Goal: Task Accomplishment & Management: Manage account settings

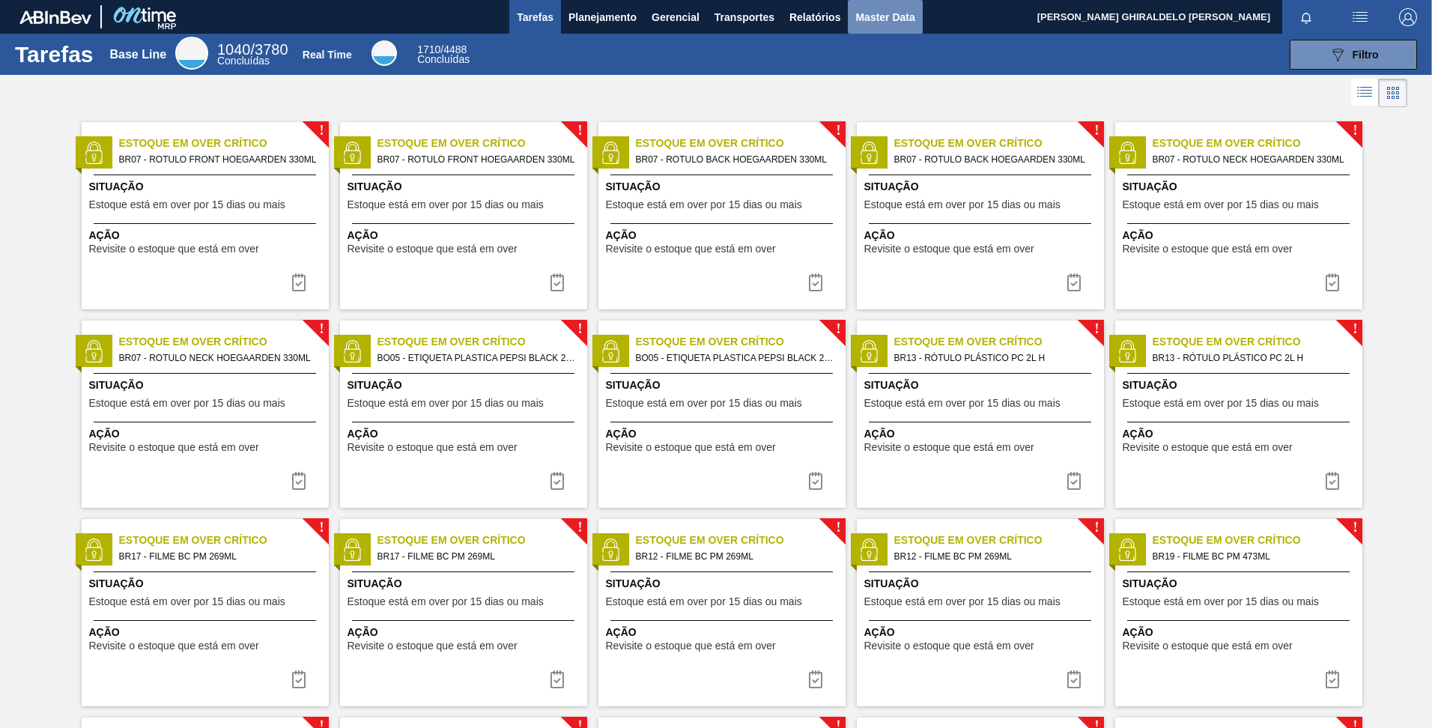
click at [883, 18] on span "Master Data" at bounding box center [884, 17] width 59 height 18
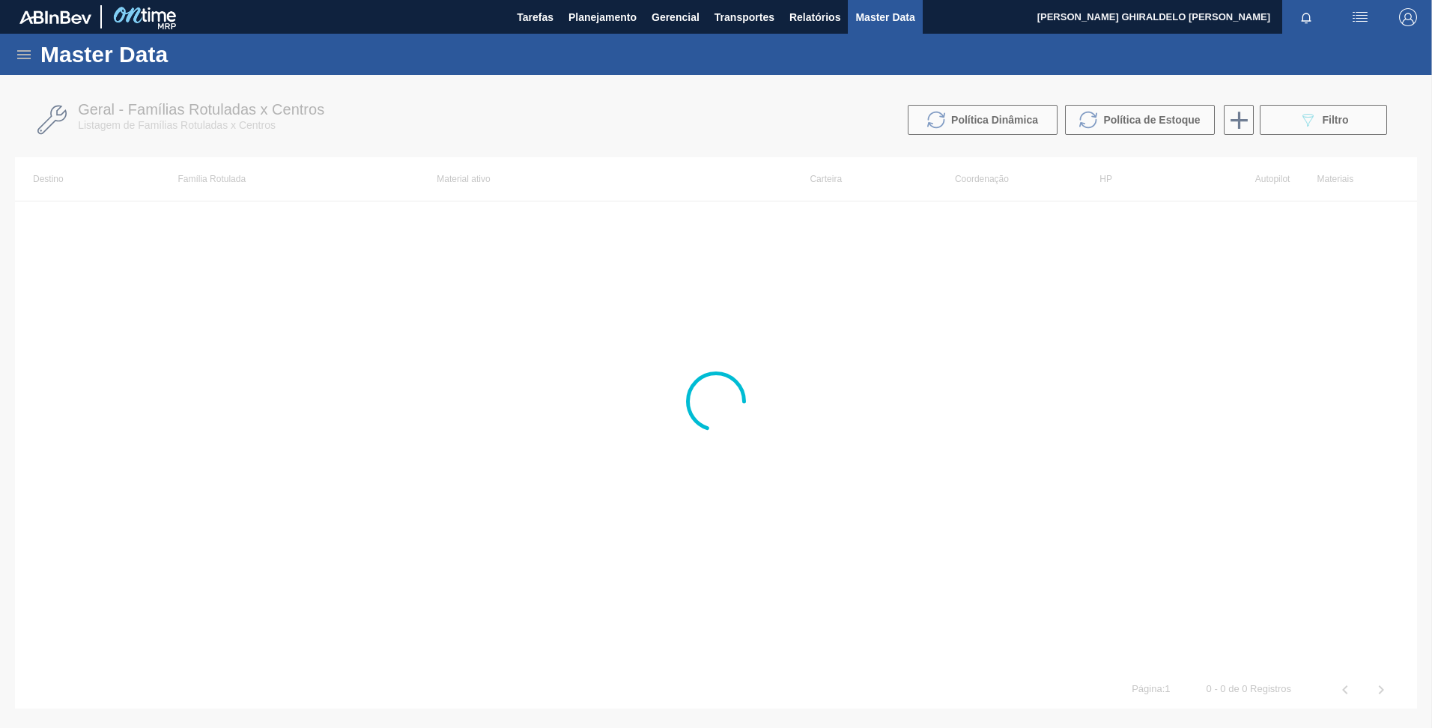
click at [16, 57] on icon at bounding box center [24, 55] width 18 height 18
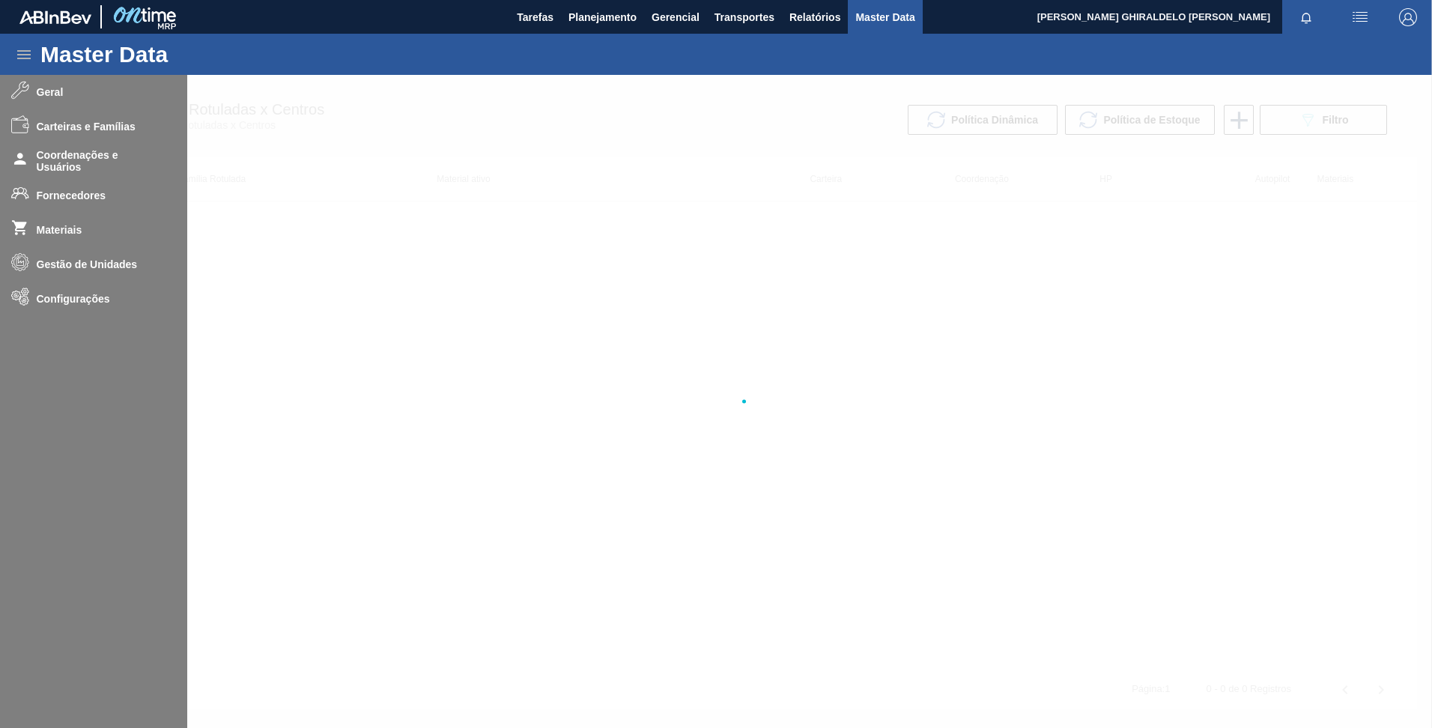
click at [872, 24] on span "Master Data" at bounding box center [884, 17] width 59 height 18
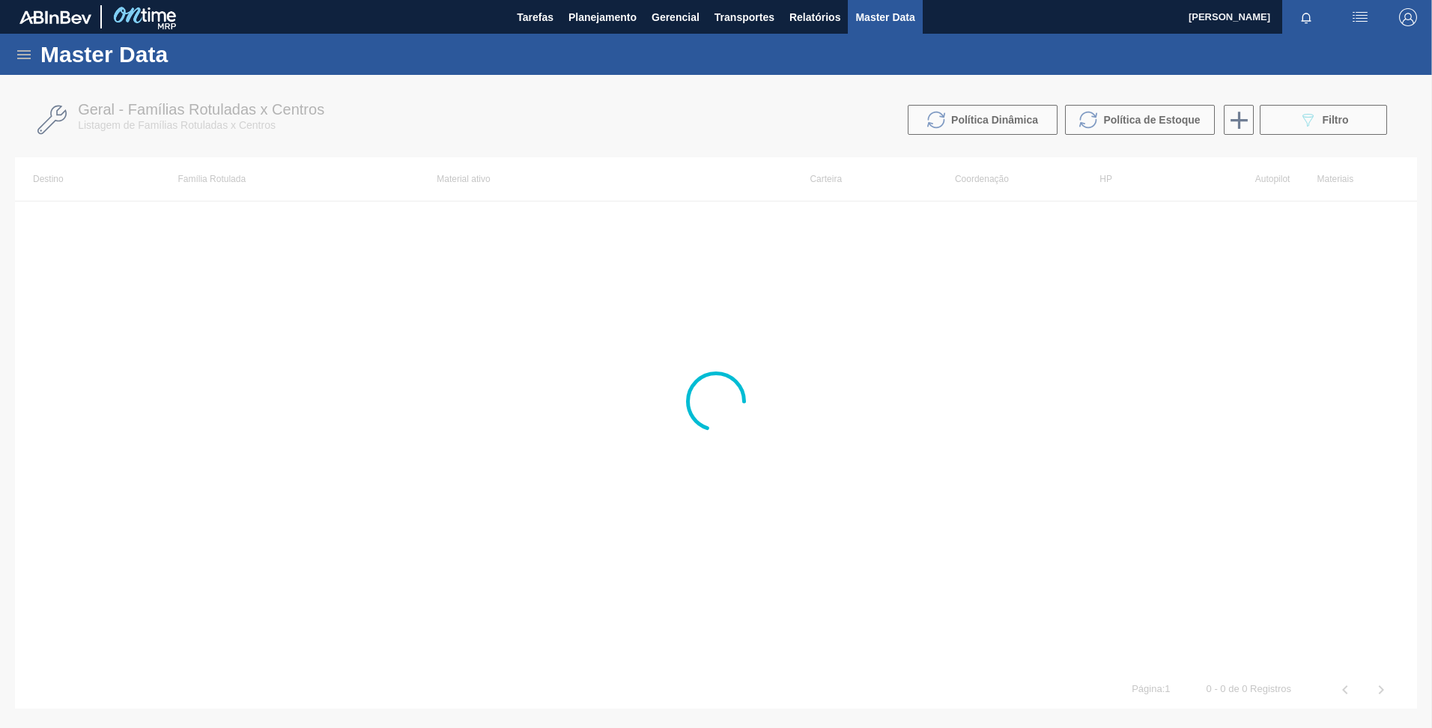
click at [19, 55] on icon at bounding box center [23, 54] width 13 height 9
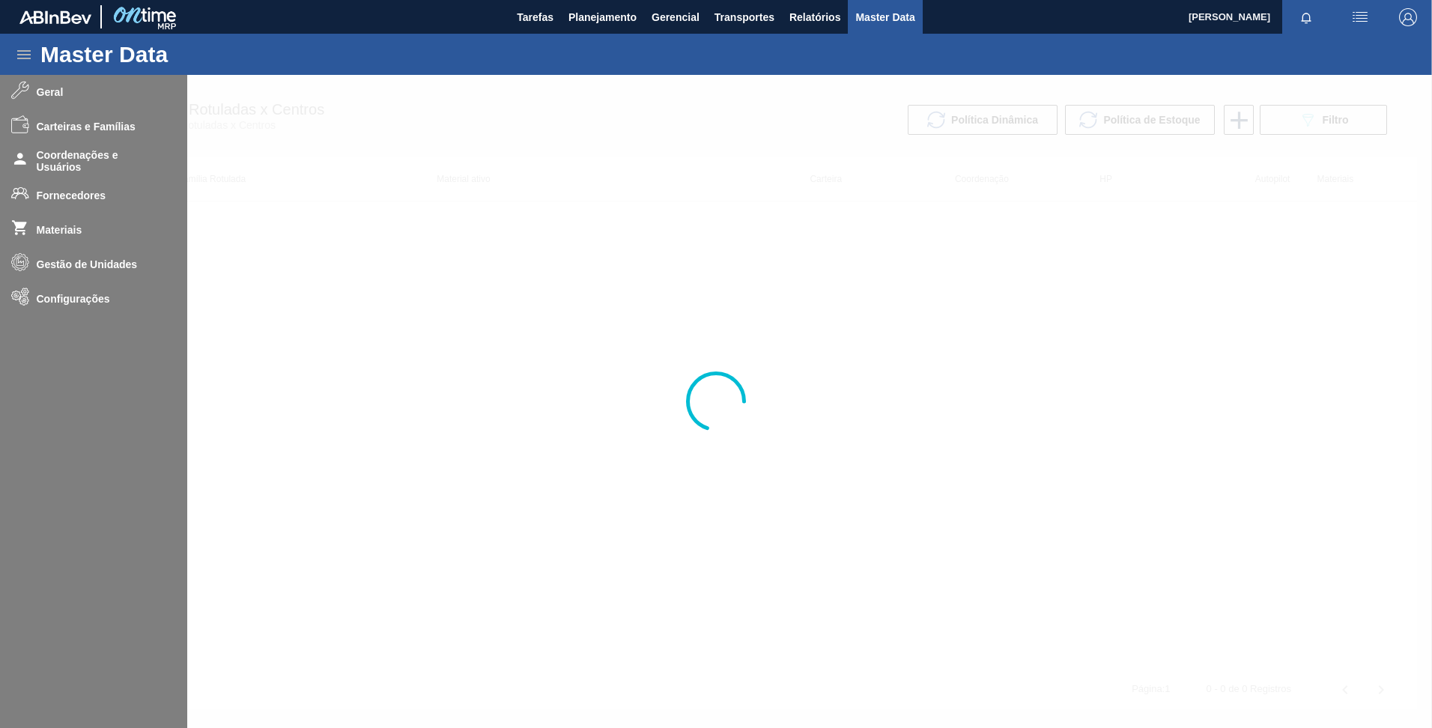
click at [92, 151] on div at bounding box center [716, 401] width 1432 height 653
click at [550, 42] on div "Master Data" at bounding box center [716, 54] width 1432 height 41
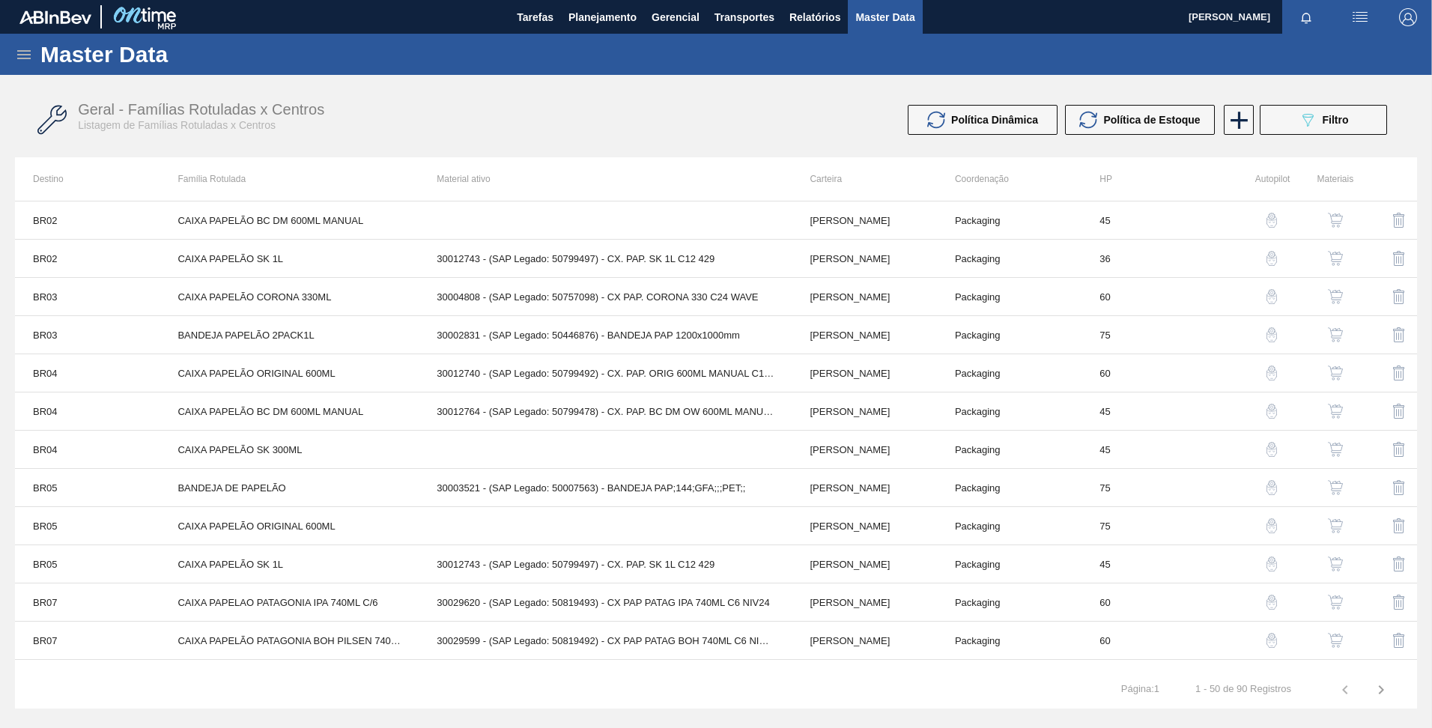
click at [25, 57] on icon at bounding box center [24, 55] width 18 height 18
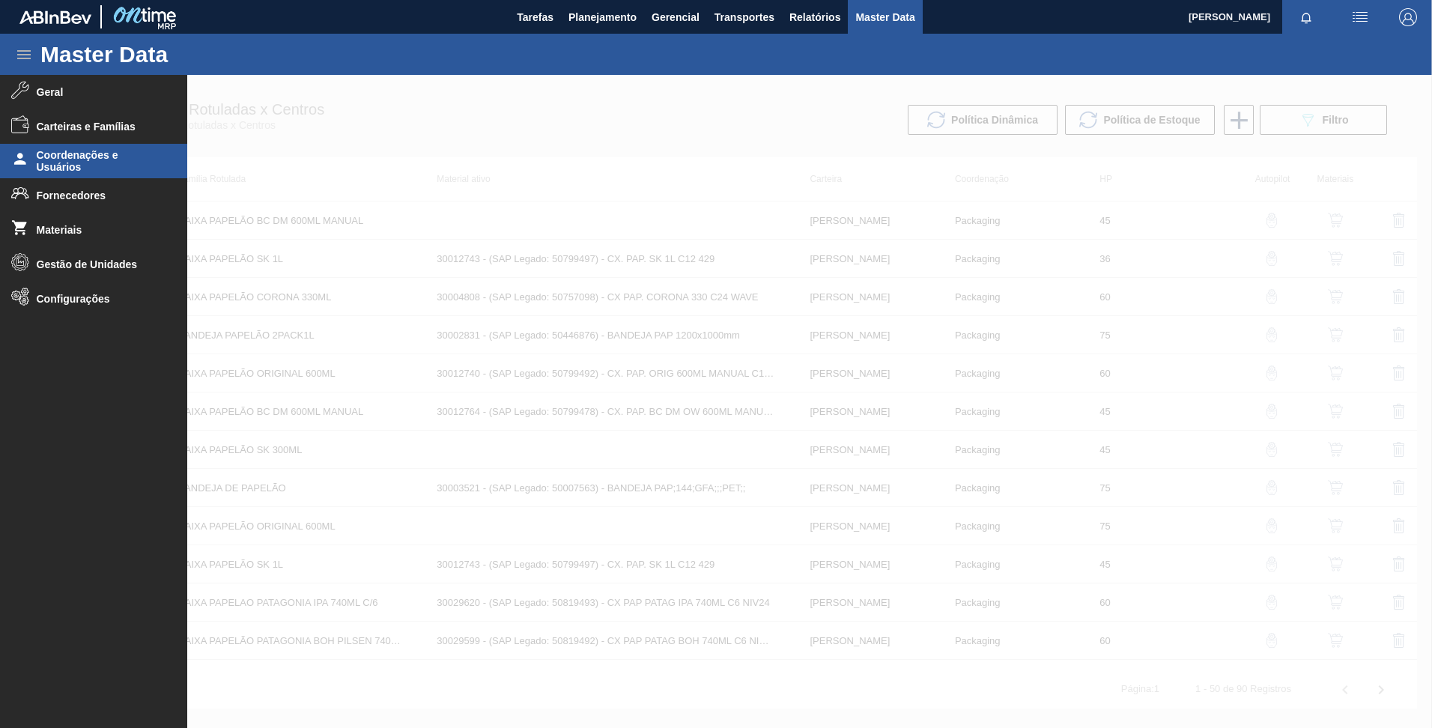
click at [91, 157] on span "Coordenações e Usuários" at bounding box center [99, 161] width 124 height 24
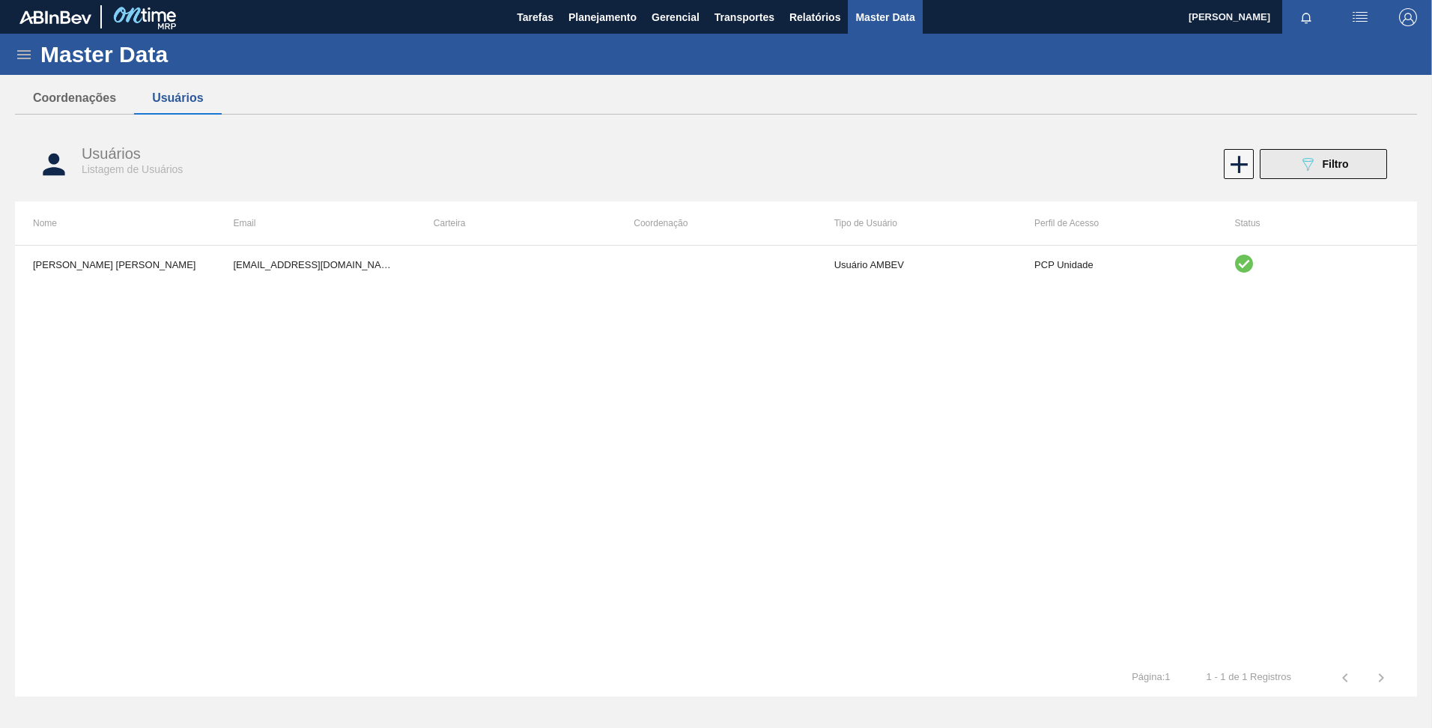
click at [1287, 162] on button "089F7B8B-B2A5-4AFE-B5C0-19BA573D28AC Filtro" at bounding box center [1323, 164] width 127 height 30
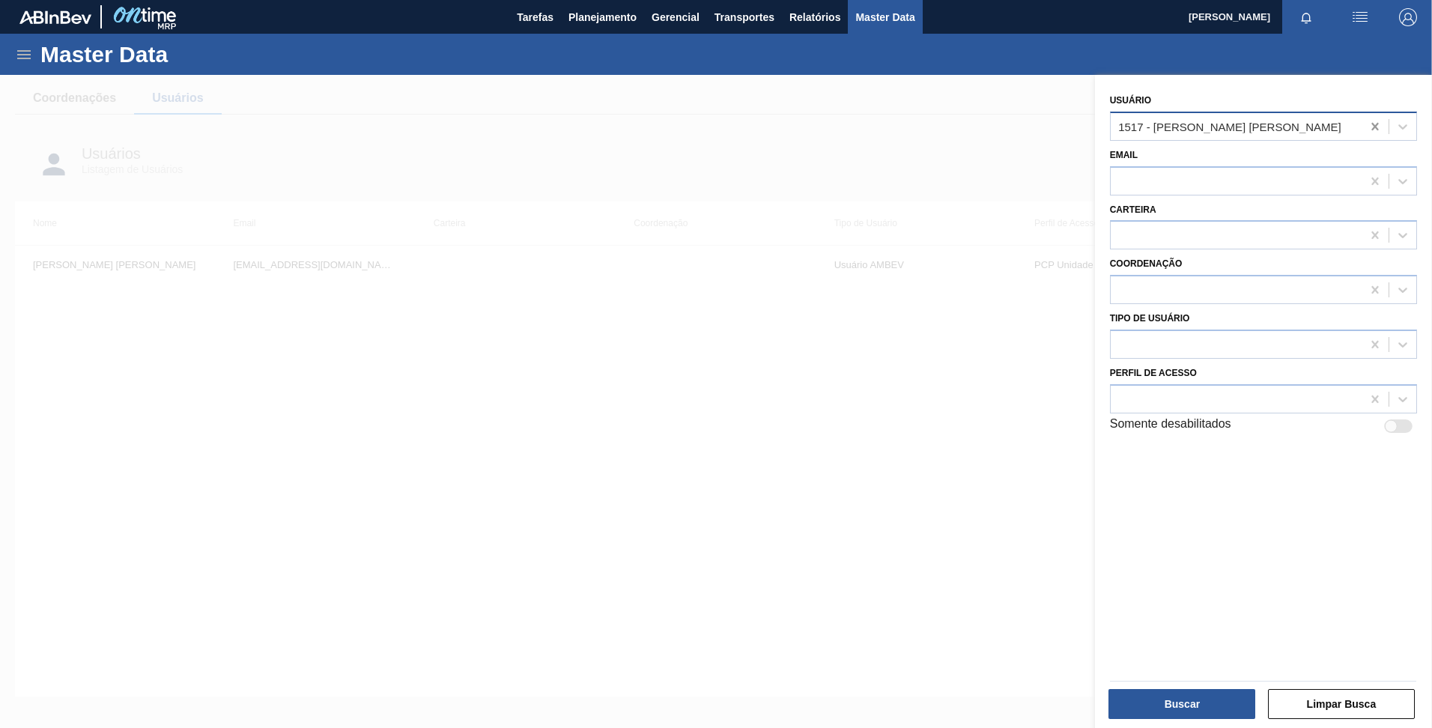
click at [1371, 130] on icon at bounding box center [1374, 126] width 7 height 7
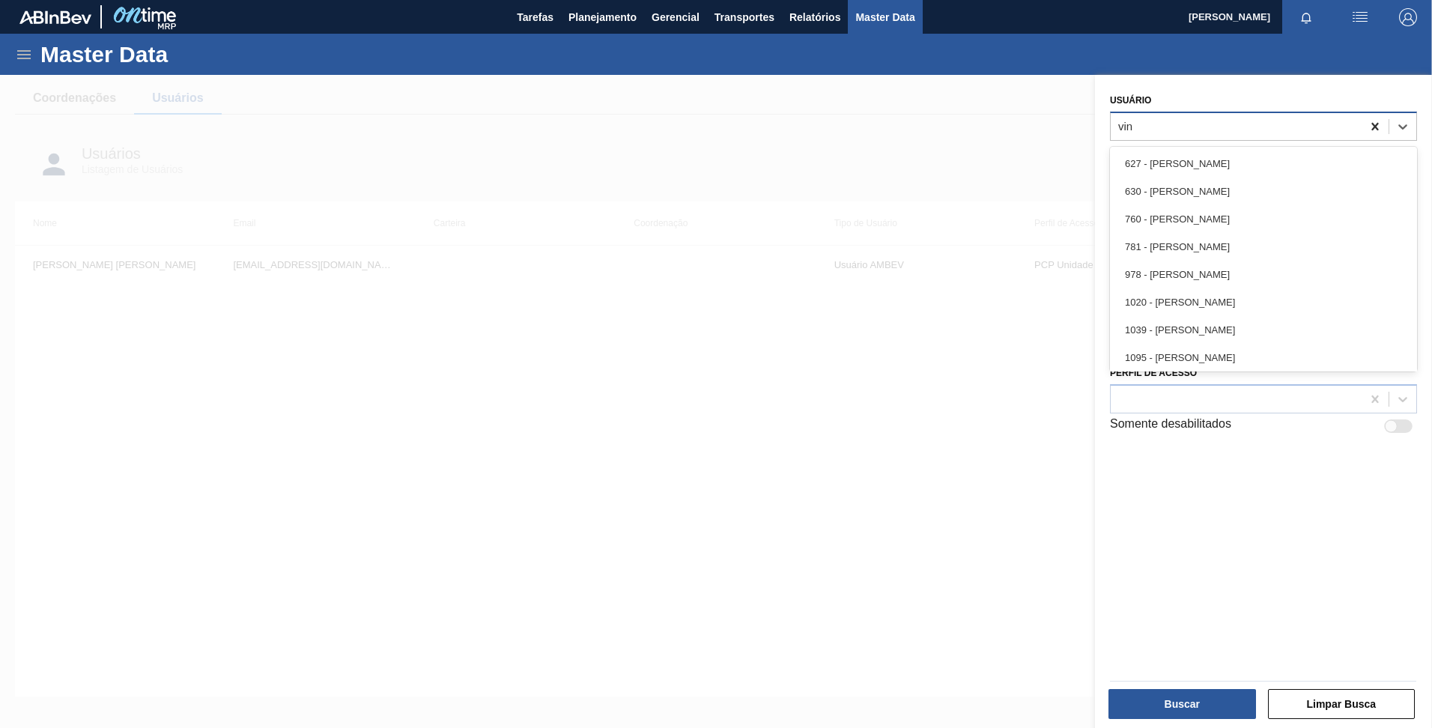
type input "vini"
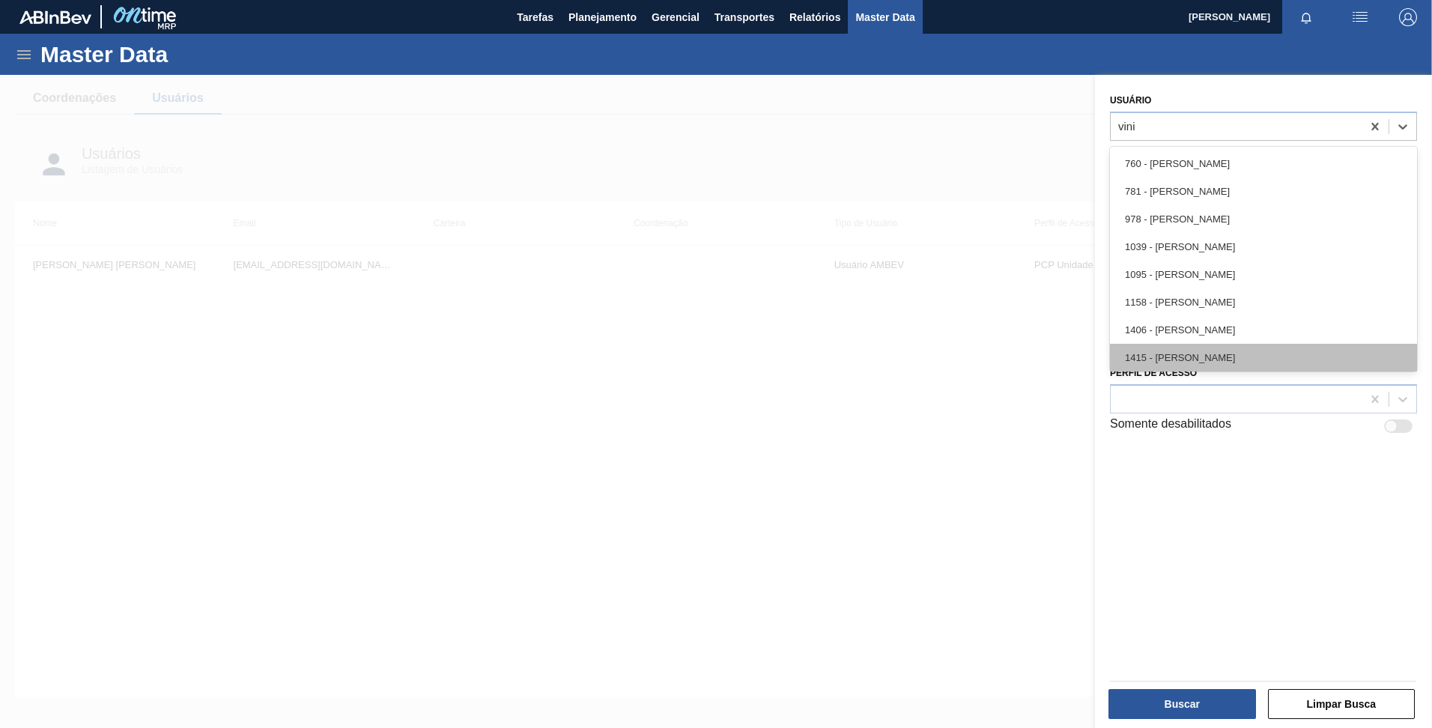
click at [1182, 354] on div "1415 - [PERSON_NAME]" at bounding box center [1263, 358] width 307 height 28
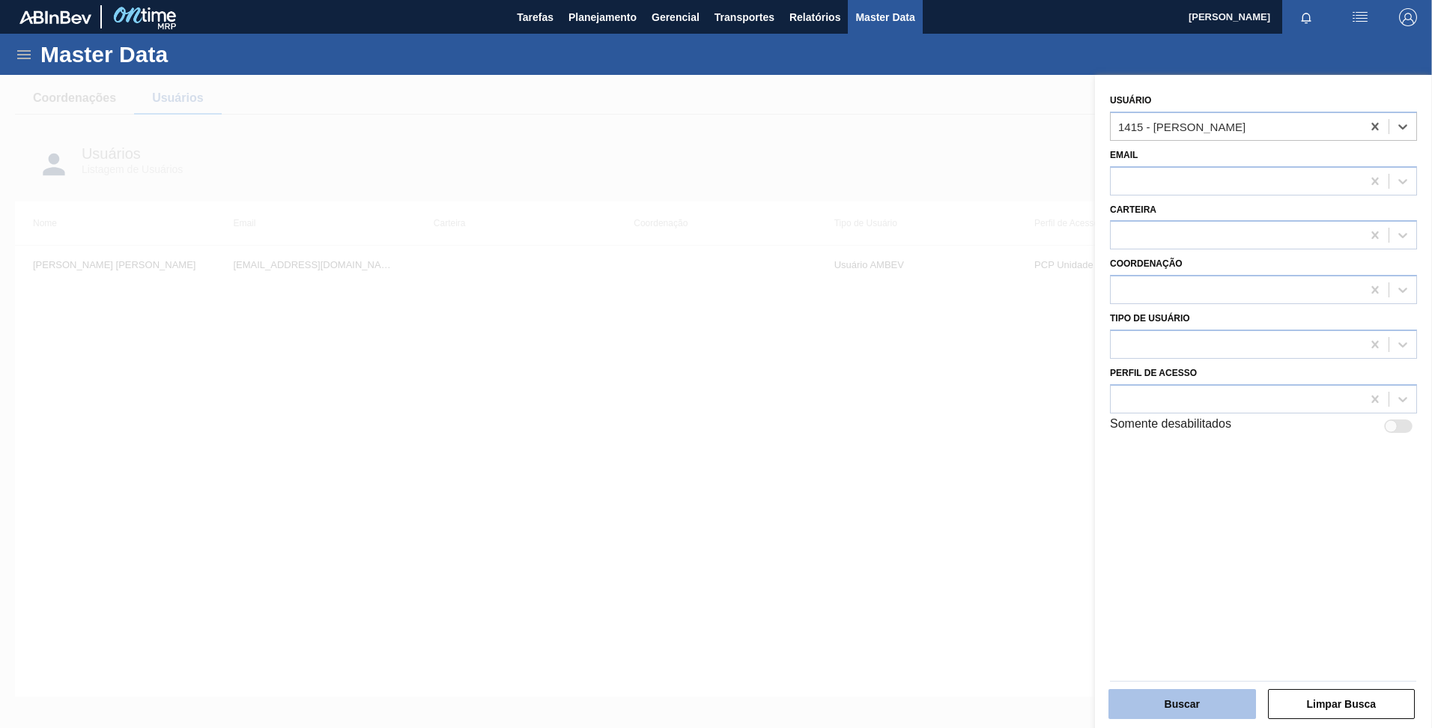
click at [1159, 702] on button "Buscar" at bounding box center [1182, 704] width 148 height 30
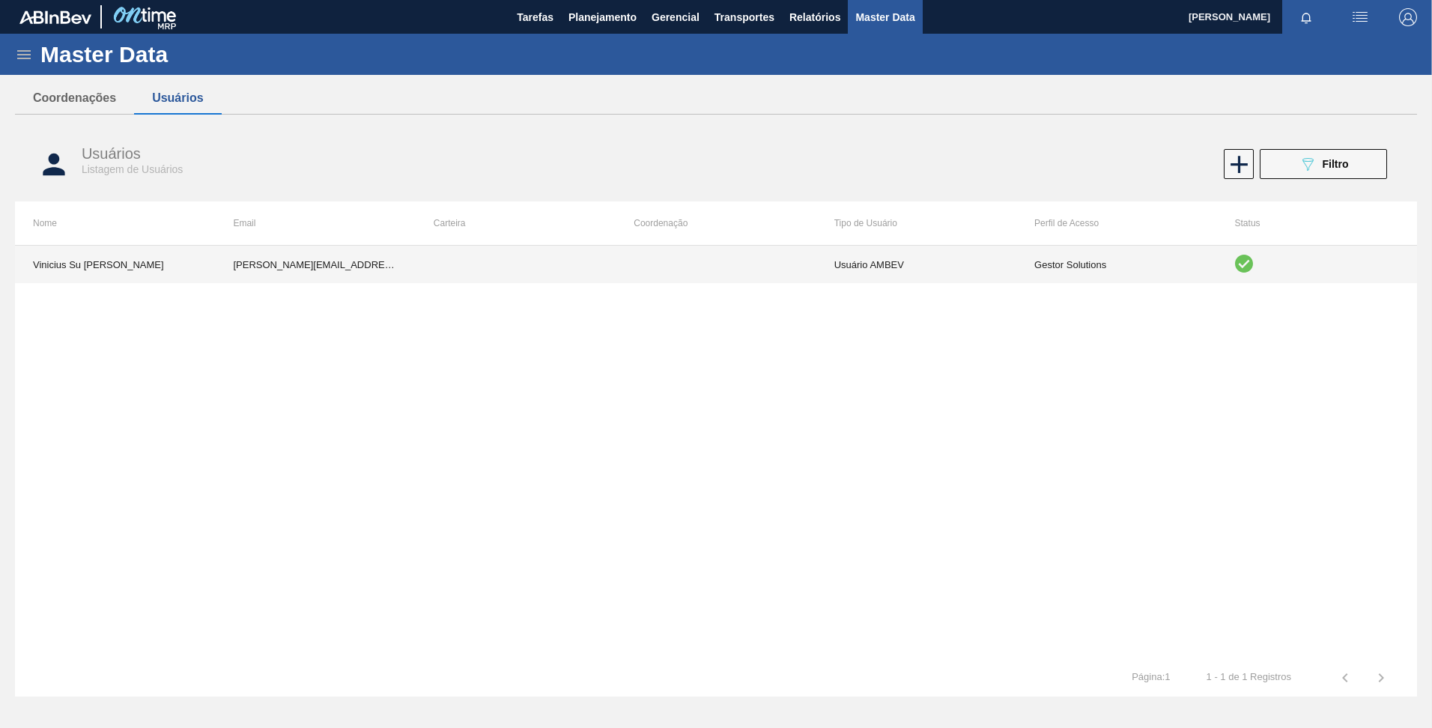
click at [792, 259] on td at bounding box center [716, 264] width 200 height 37
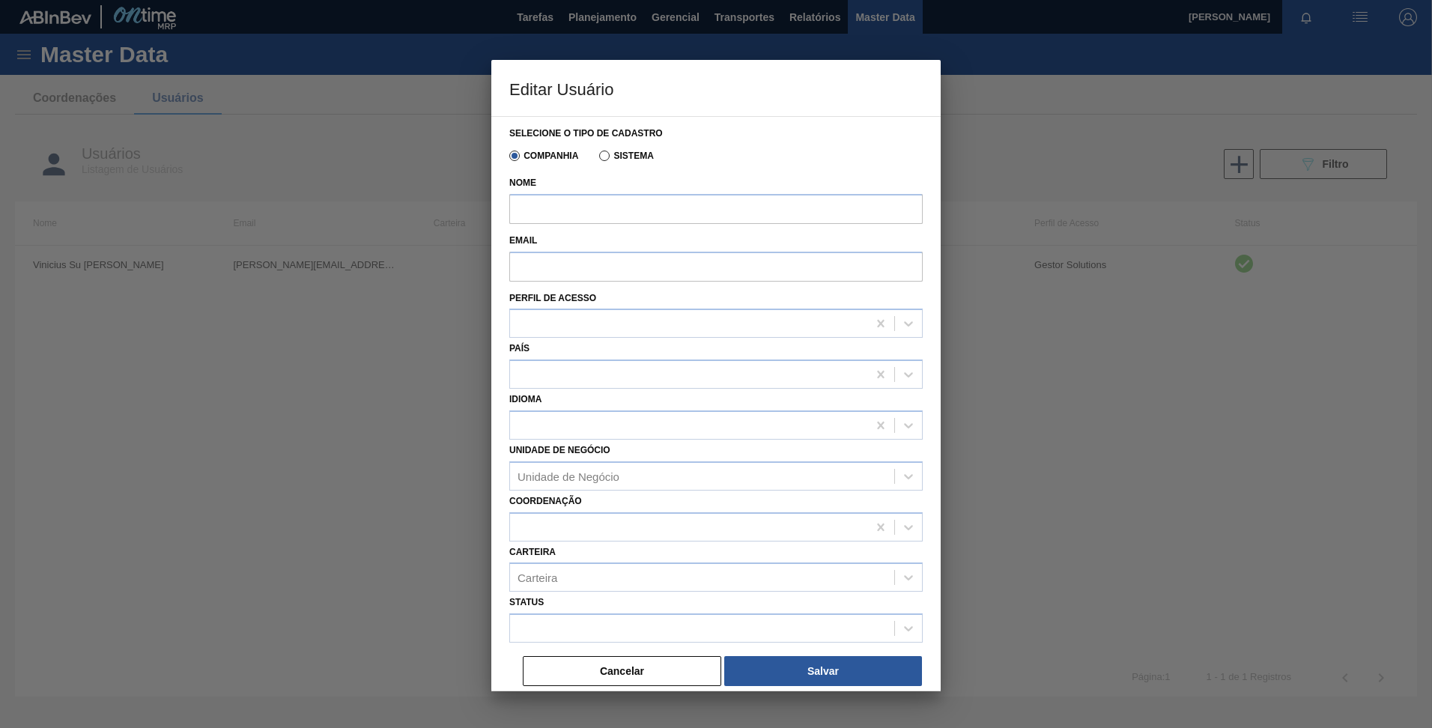
type input "Vinicius Su [PERSON_NAME]"
type input "[PERSON_NAME][EMAIL_ADDRESS][DOMAIN_NAME]"
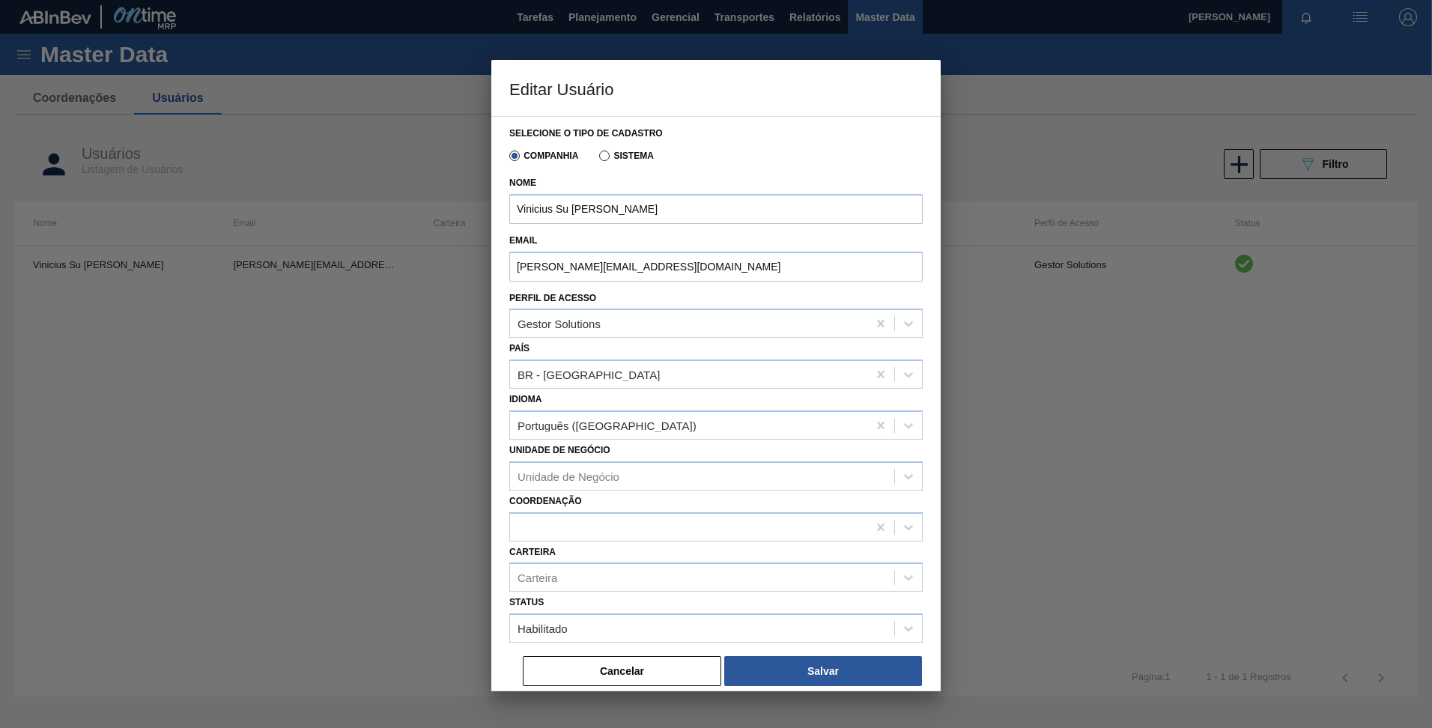
scroll to position [3, 0]
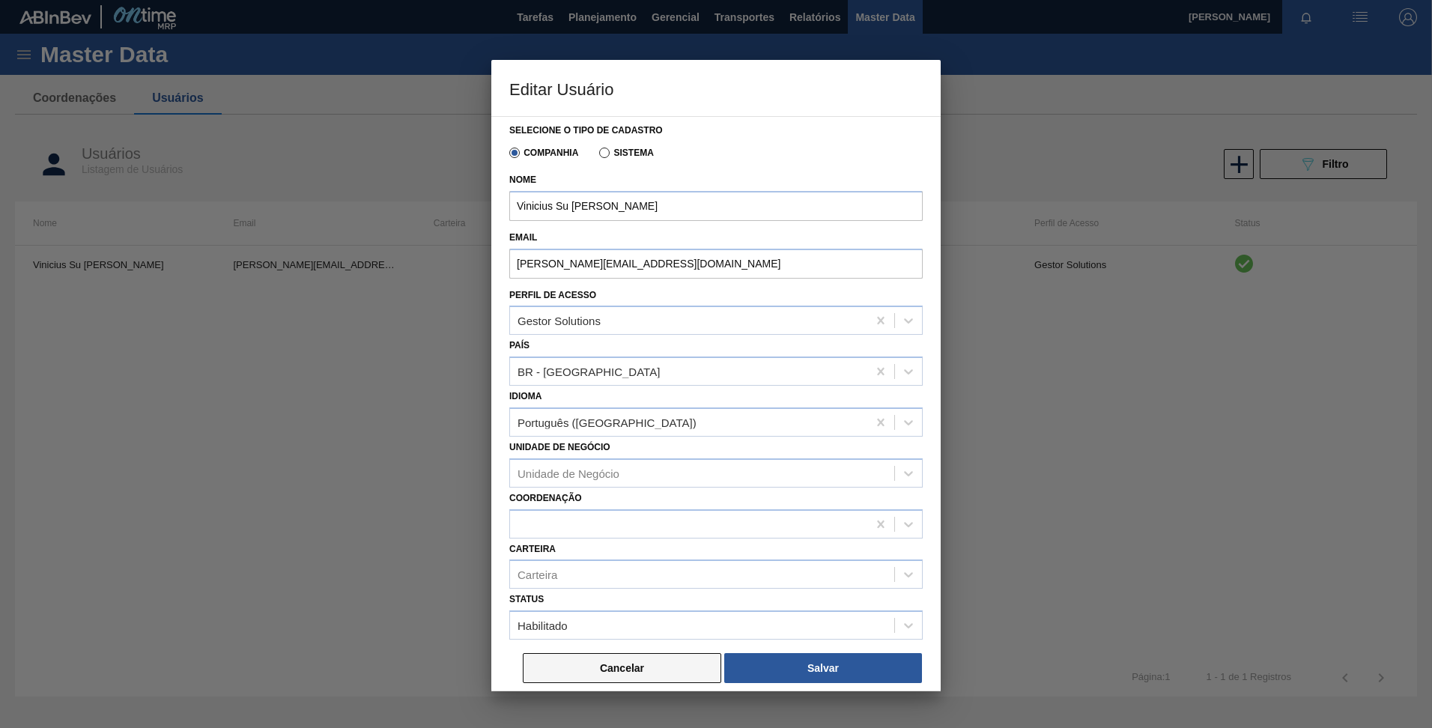
click at [615, 663] on button "Cancelar" at bounding box center [622, 668] width 198 height 30
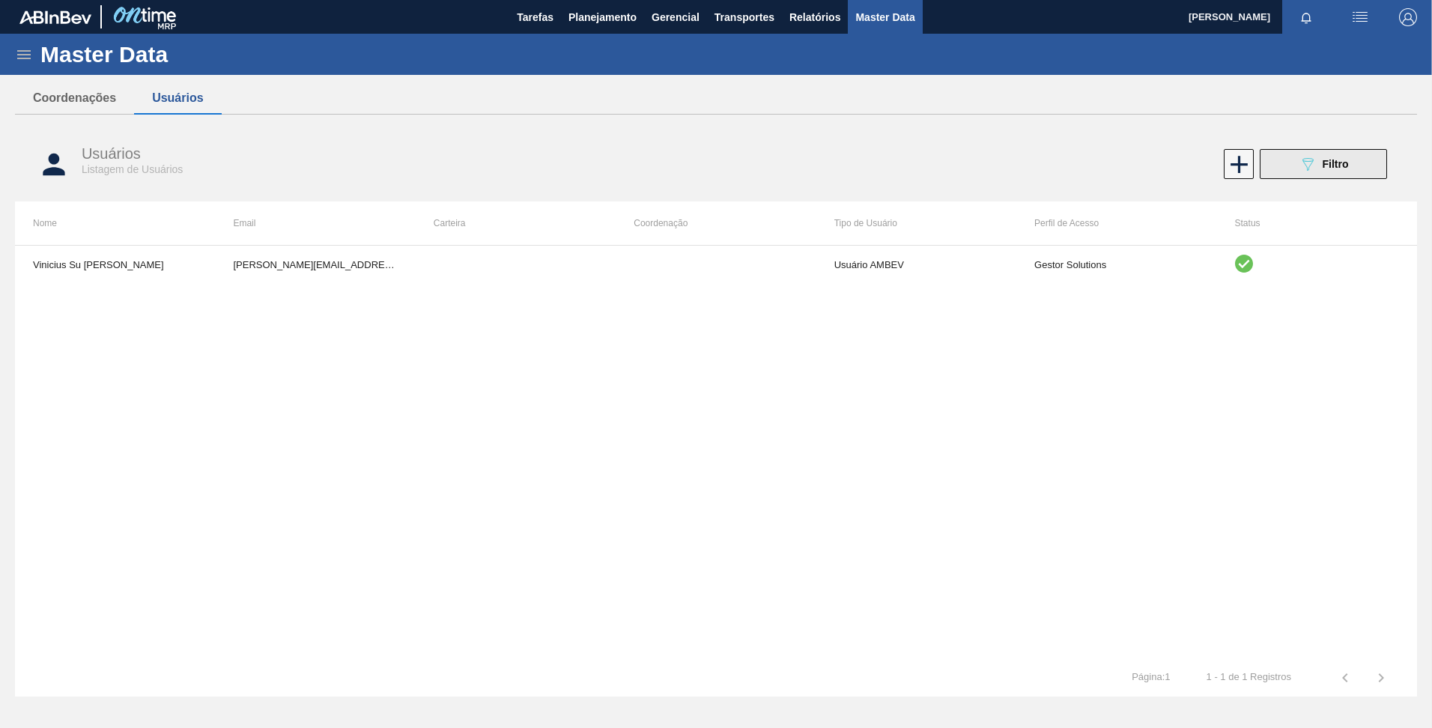
click at [1319, 157] on div "089F7B8B-B2A5-4AFE-B5C0-19BA573D28AC Filtro" at bounding box center [1323, 164] width 50 height 18
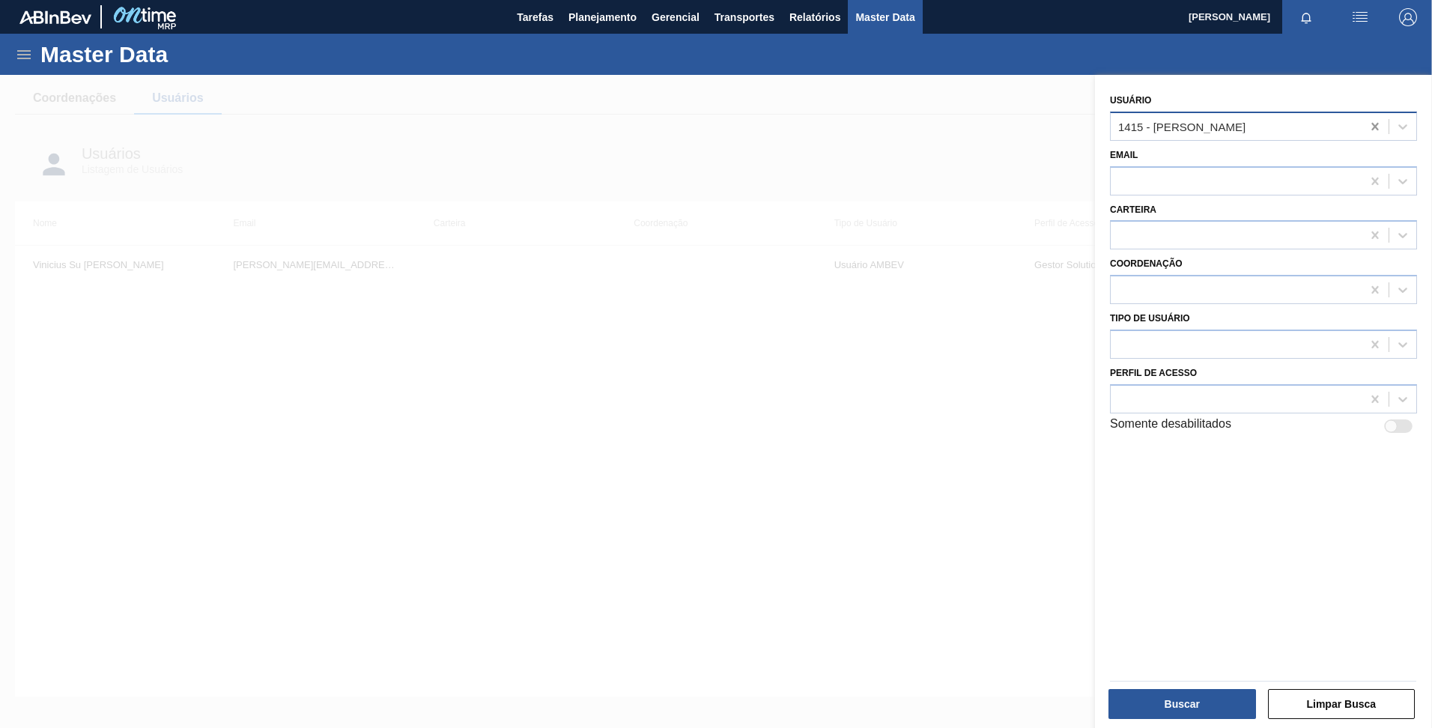
click at [1369, 134] on div at bounding box center [1374, 126] width 27 height 27
type input "[PERSON_NAME]"
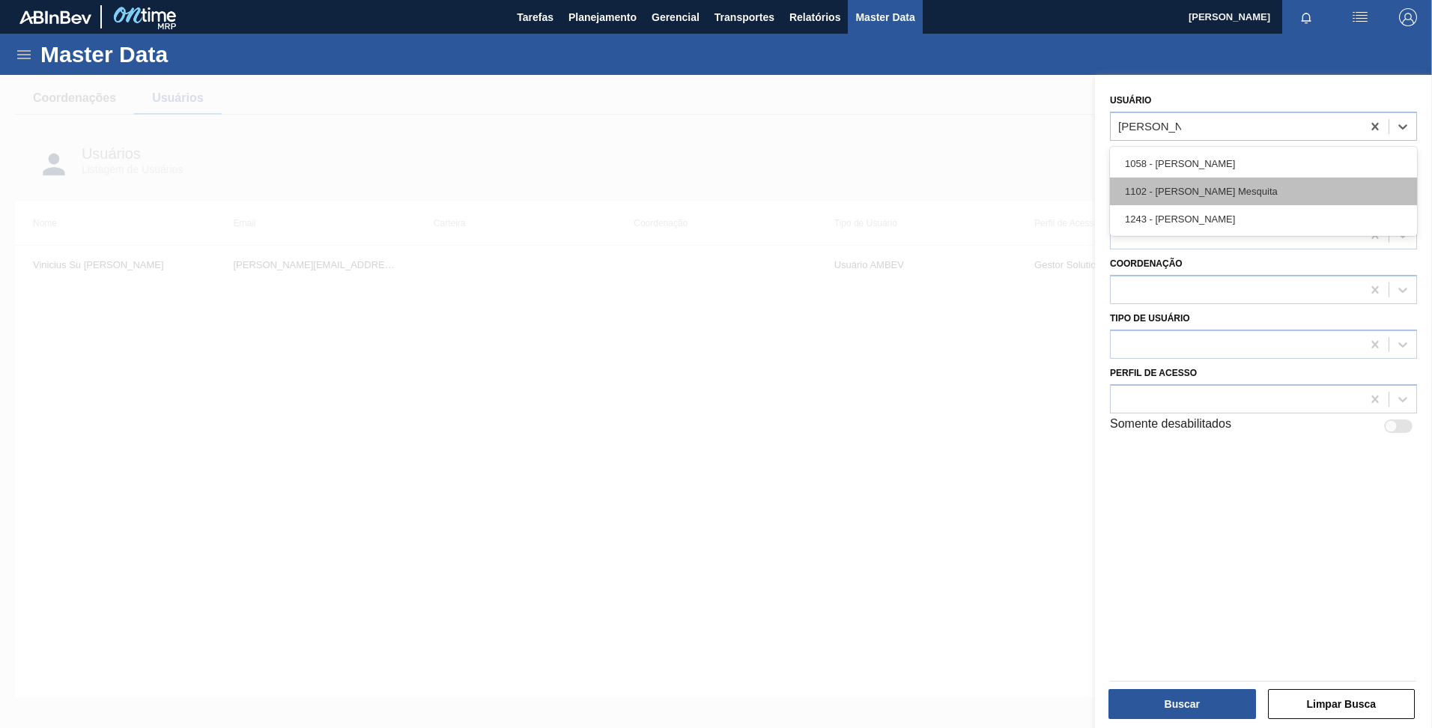
click at [1284, 181] on div "1102 - [PERSON_NAME] Mesquita" at bounding box center [1263, 191] width 307 height 28
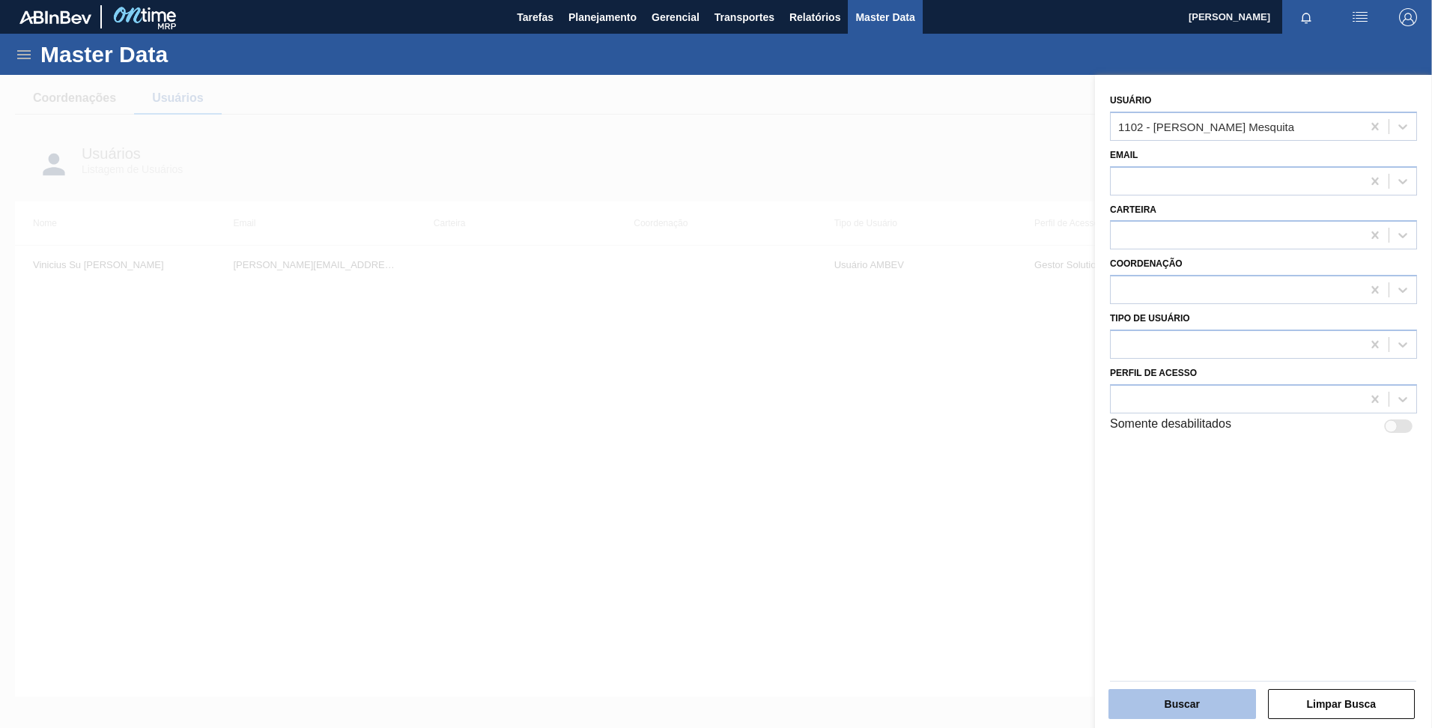
click at [1180, 690] on button "Buscar" at bounding box center [1182, 704] width 148 height 30
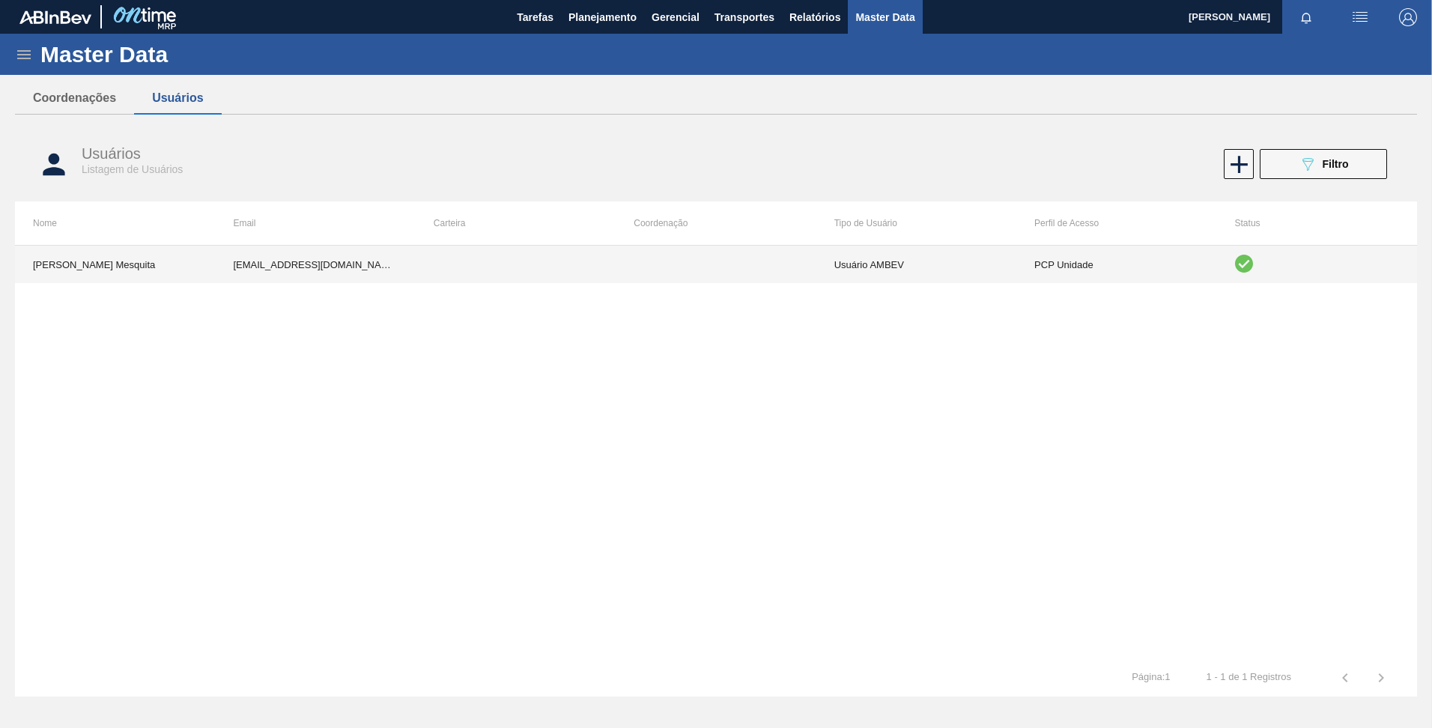
click at [790, 273] on td at bounding box center [716, 264] width 200 height 37
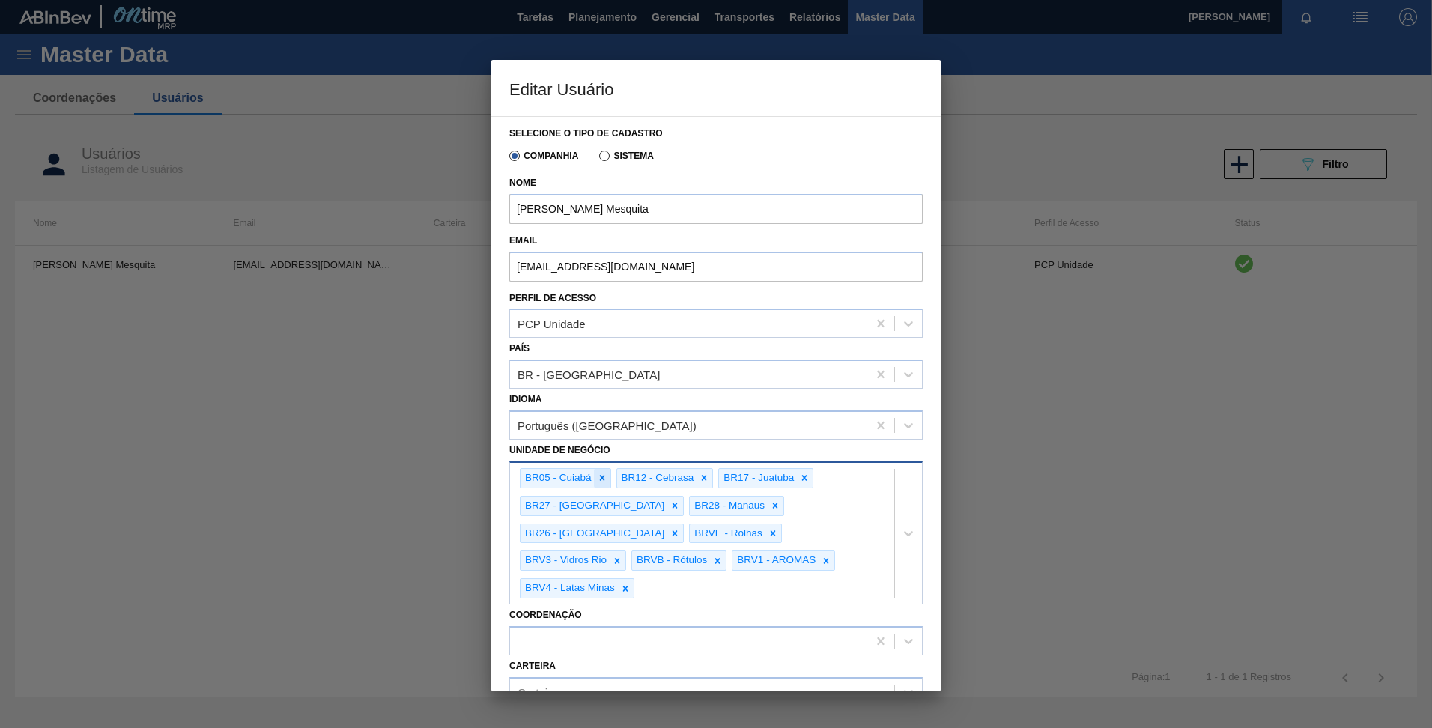
click at [604, 475] on icon at bounding box center [601, 477] width 5 height 5
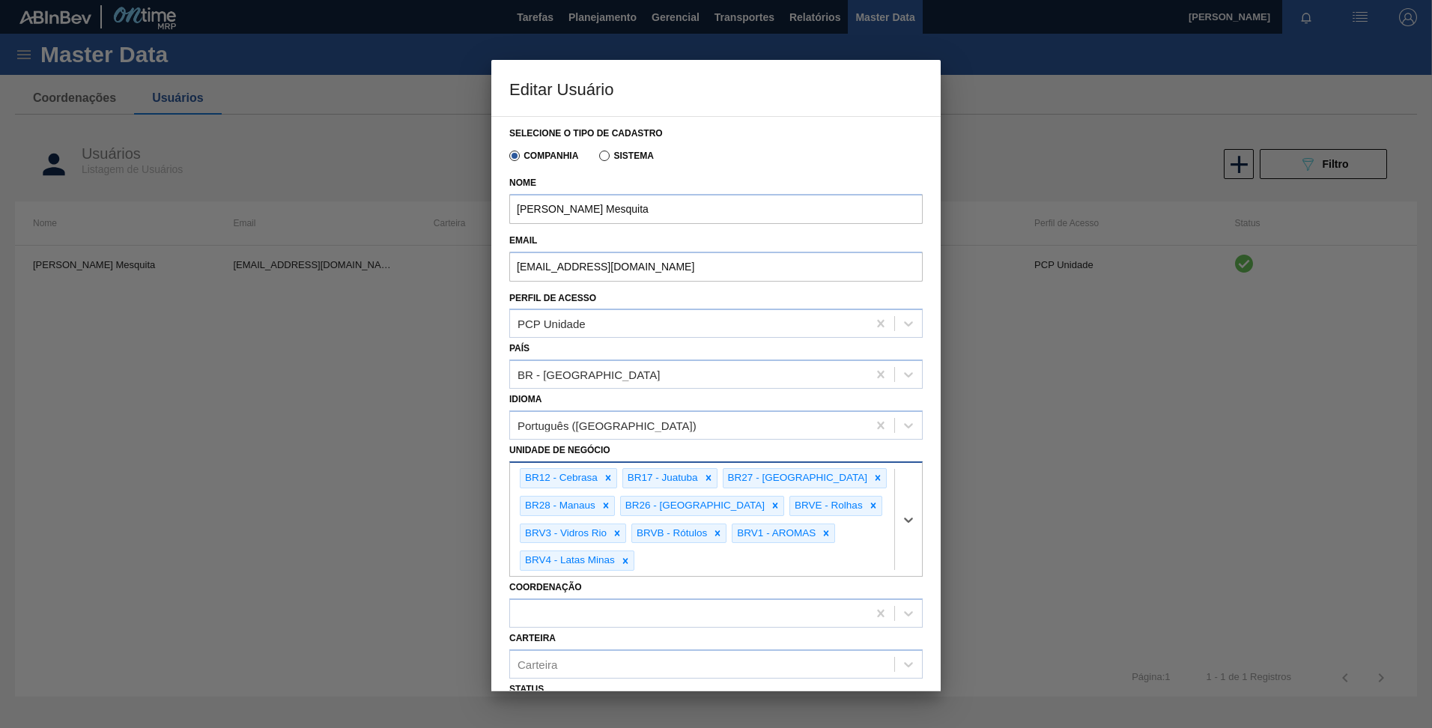
click at [604, 475] on icon at bounding box center [608, 478] width 10 height 10
click at [604, 475] on icon at bounding box center [606, 477] width 5 height 5
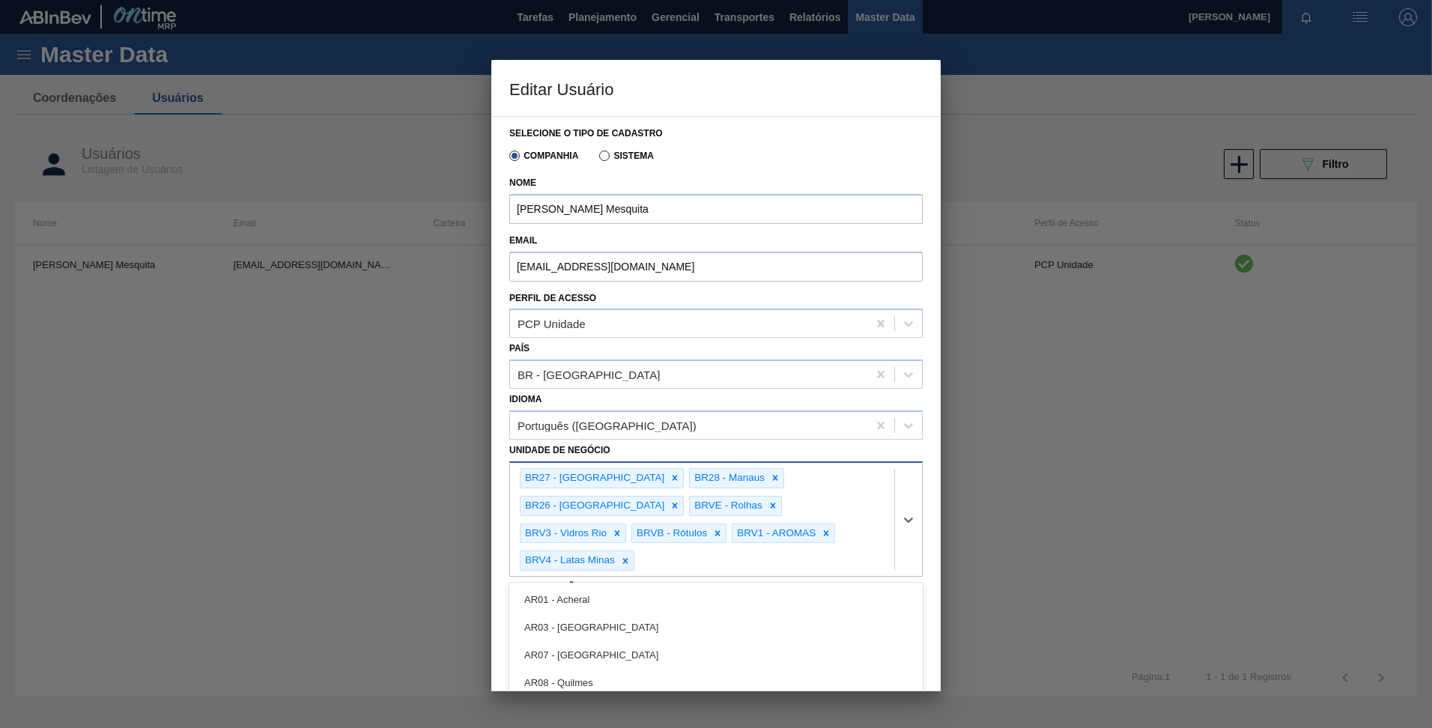
click at [604, 475] on div "BR27 - [GEOGRAPHIC_DATA]" at bounding box center [593, 478] width 146 height 19
click at [669, 479] on icon at bounding box center [674, 478] width 10 height 10
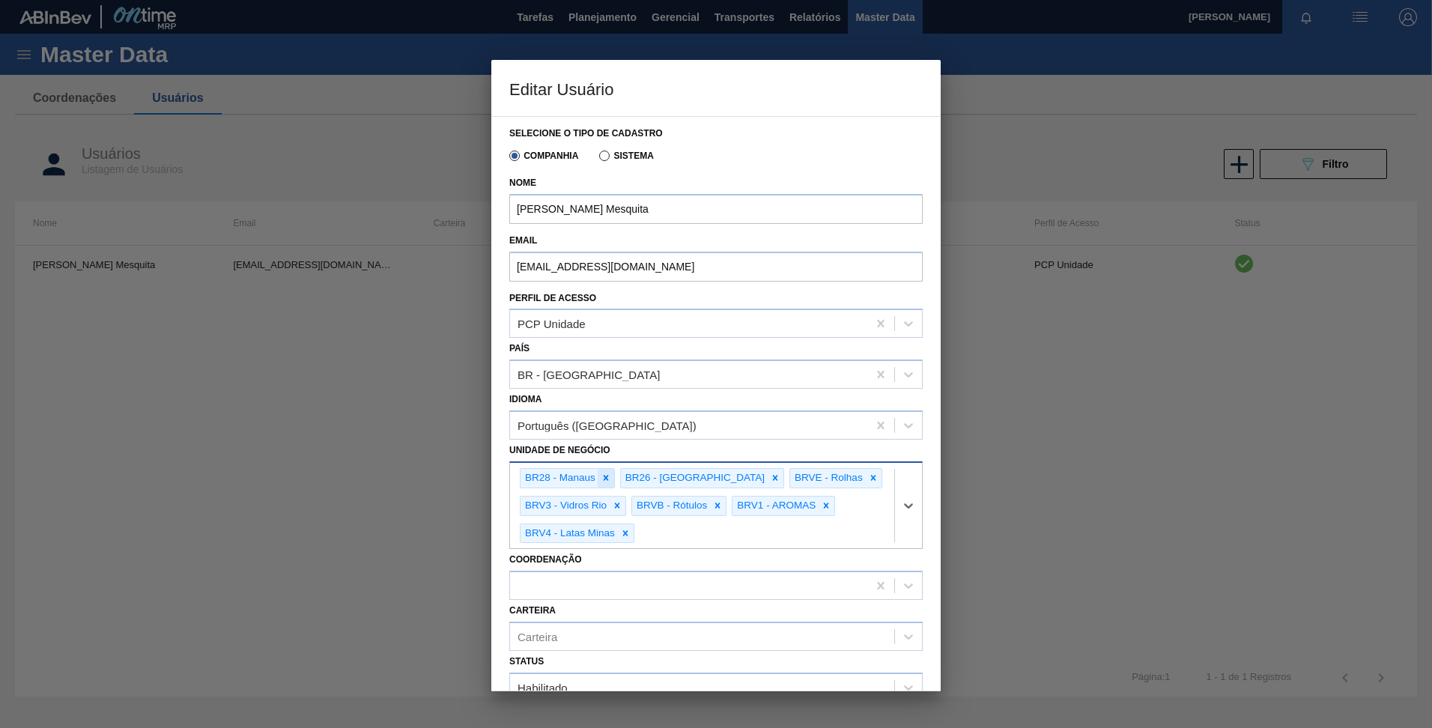
click at [601, 481] on icon at bounding box center [606, 478] width 10 height 10
click at [672, 478] on icon at bounding box center [674, 477] width 5 height 5
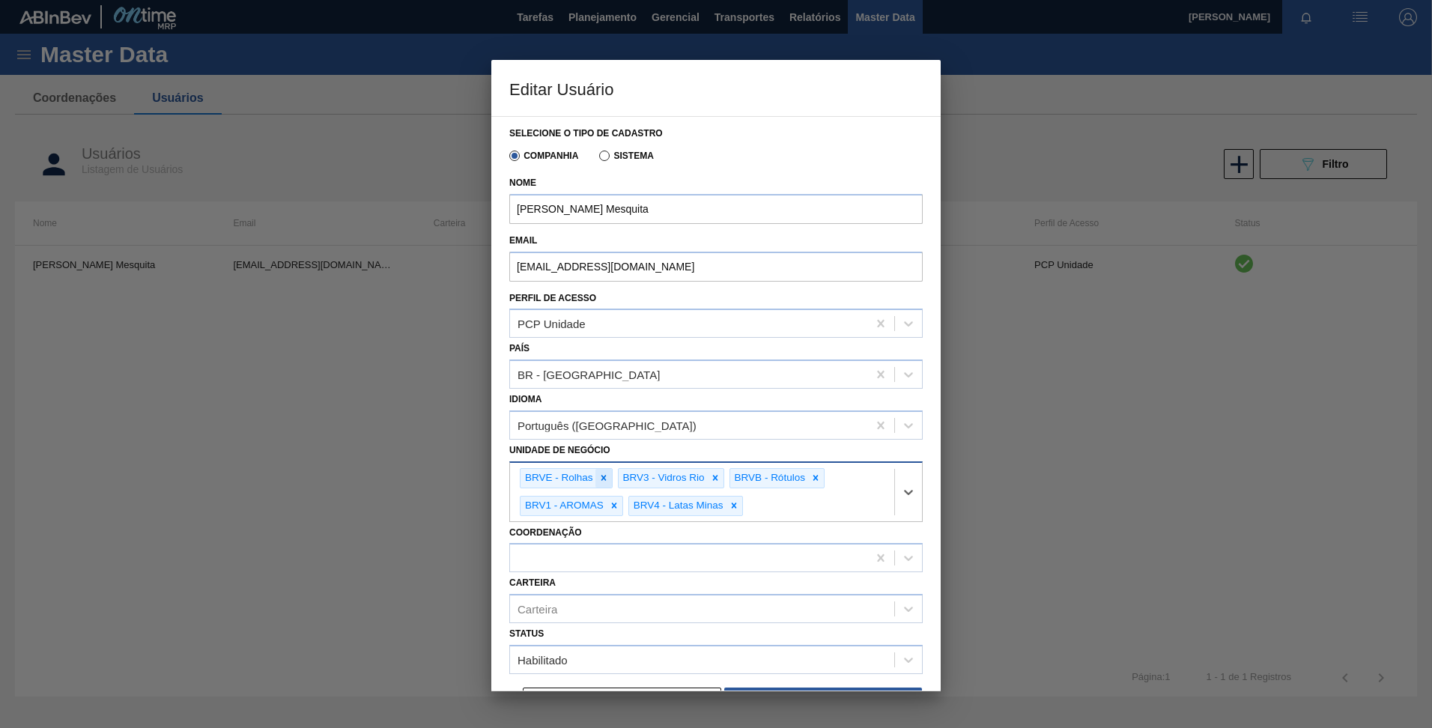
click at [608, 474] on icon at bounding box center [603, 478] width 10 height 10
click at [616, 473] on icon at bounding box center [617, 478] width 10 height 10
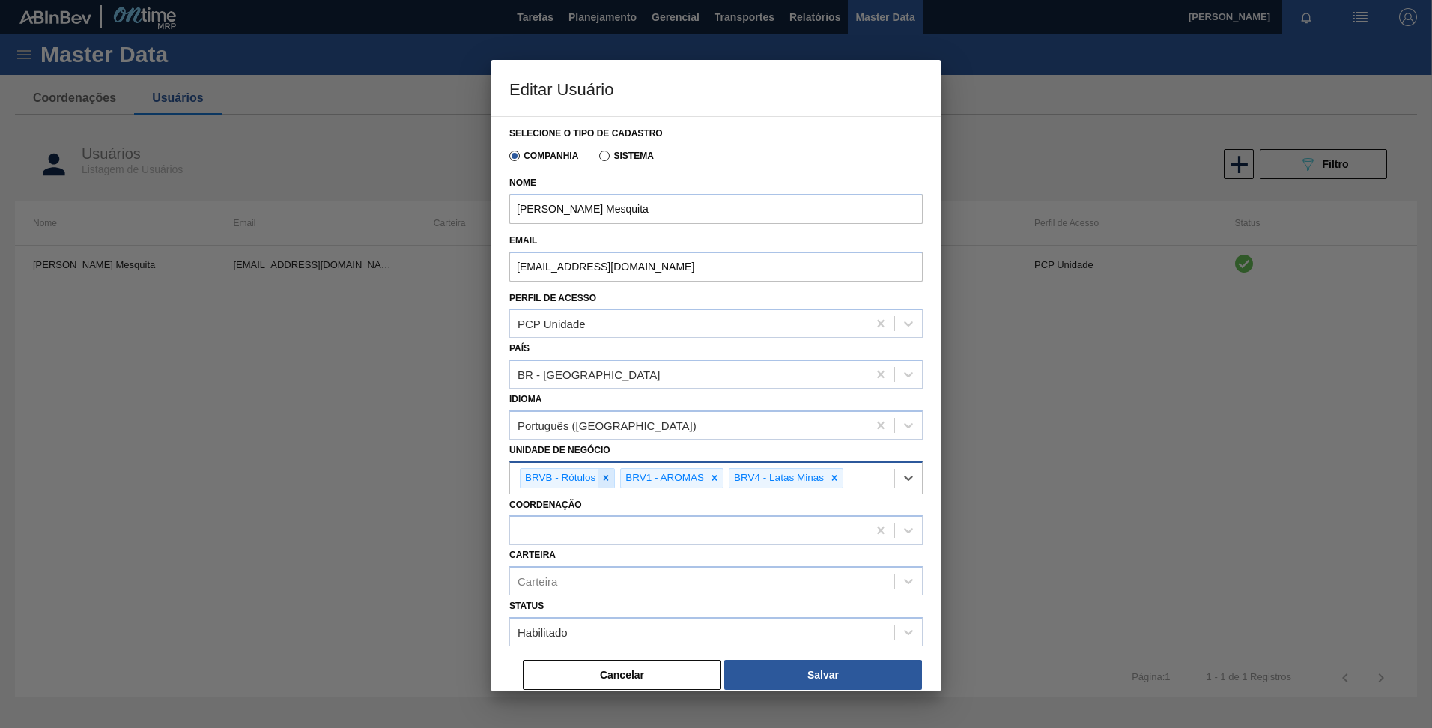
click at [606, 478] on icon at bounding box center [606, 477] width 5 height 5
click at [610, 481] on icon at bounding box center [614, 478] width 10 height 10
click at [629, 478] on icon at bounding box center [625, 478] width 10 height 10
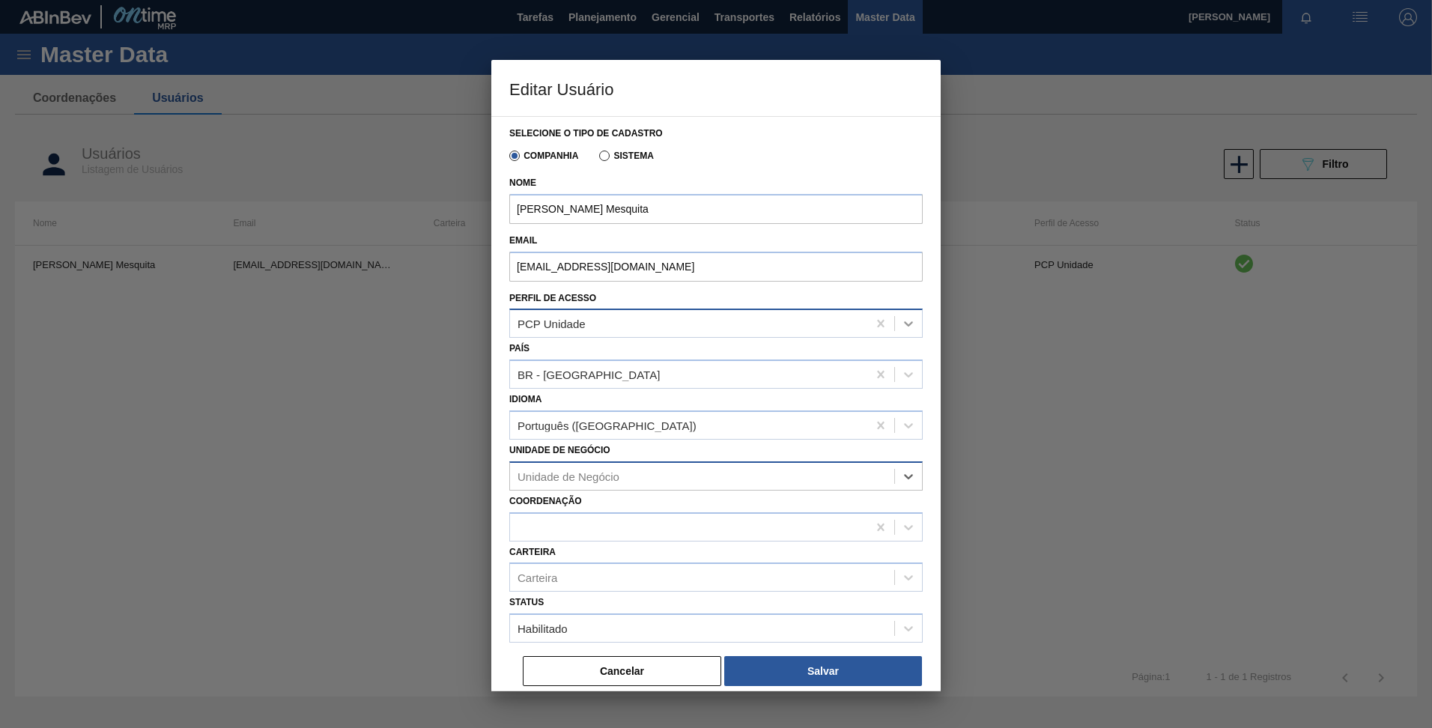
click at [908, 318] on icon at bounding box center [908, 323] width 15 height 15
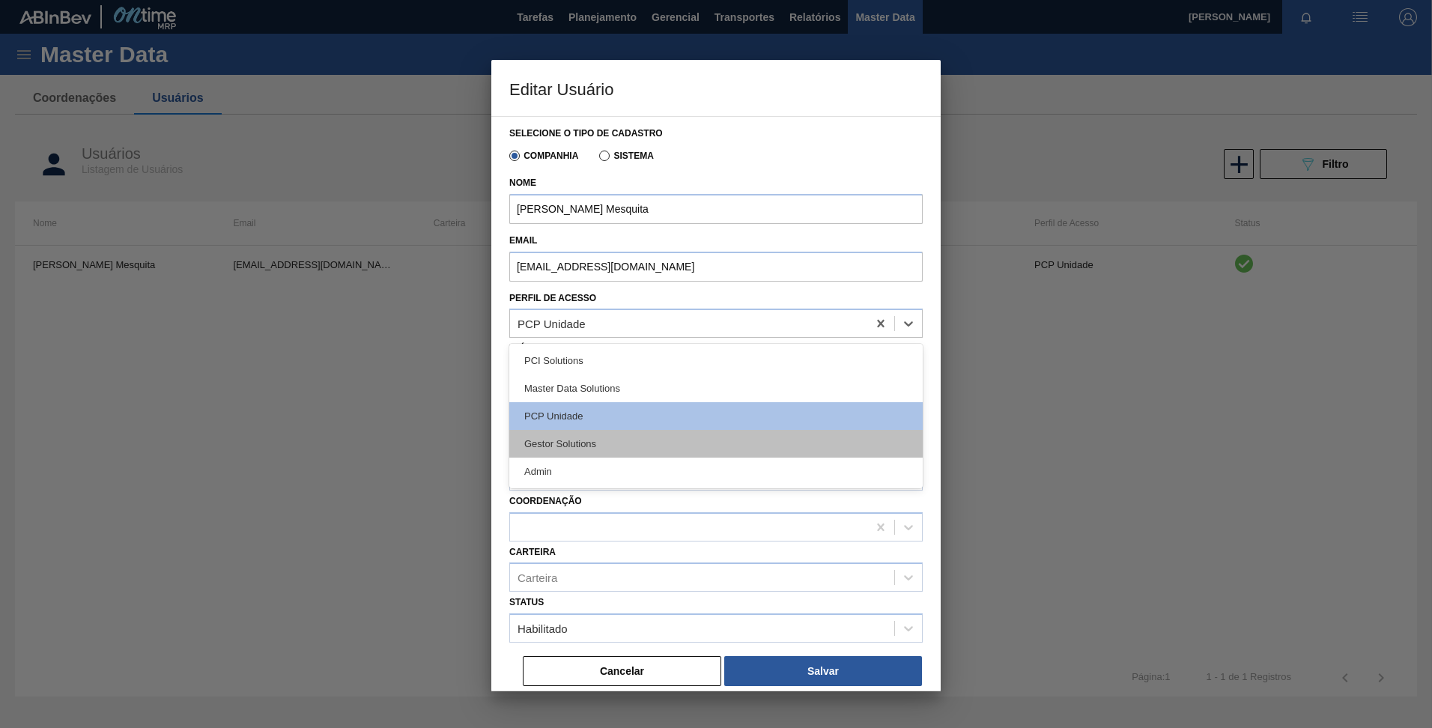
click at [640, 448] on div "Gestor Solutions" at bounding box center [715, 444] width 413 height 28
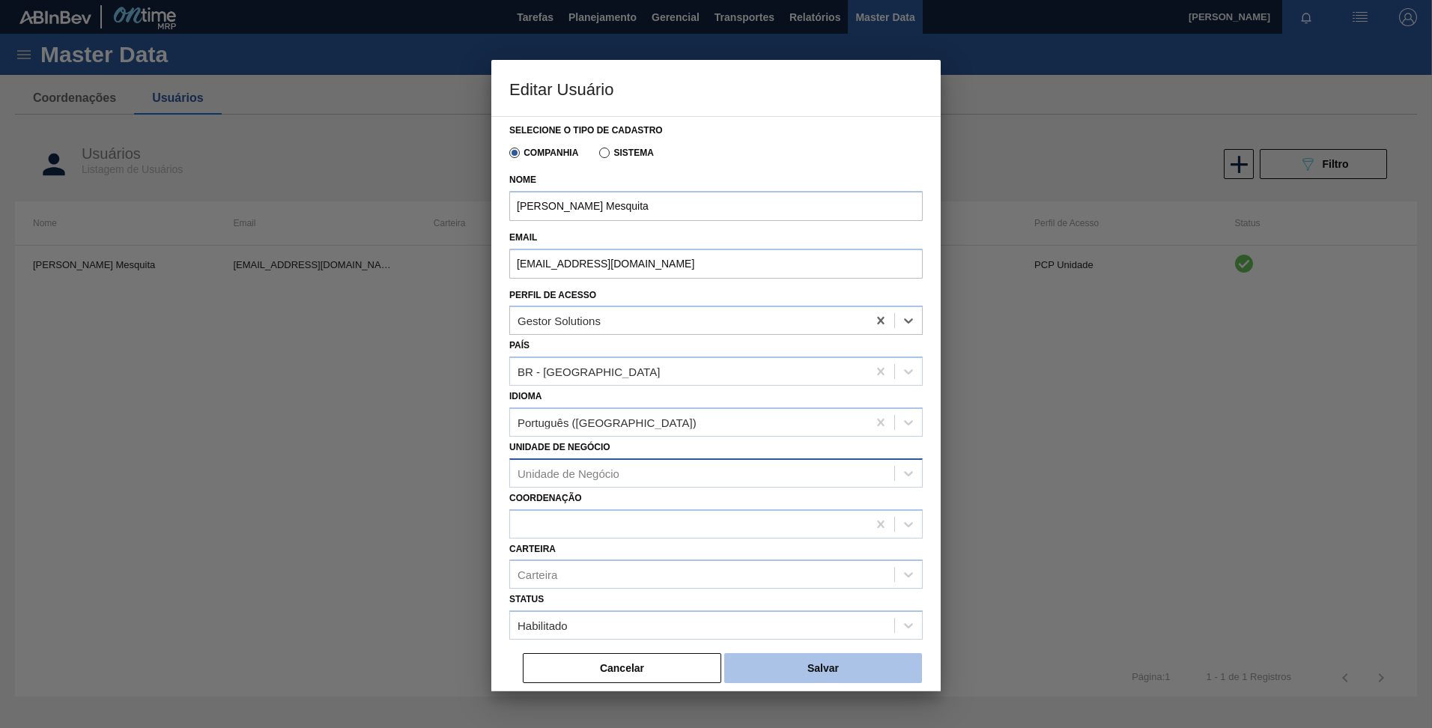
click at [786, 660] on button "Salvar" at bounding box center [823, 668] width 198 height 30
click at [783, 673] on button "Salvar" at bounding box center [823, 668] width 198 height 30
click at [607, 666] on button "Cancelar" at bounding box center [622, 668] width 198 height 30
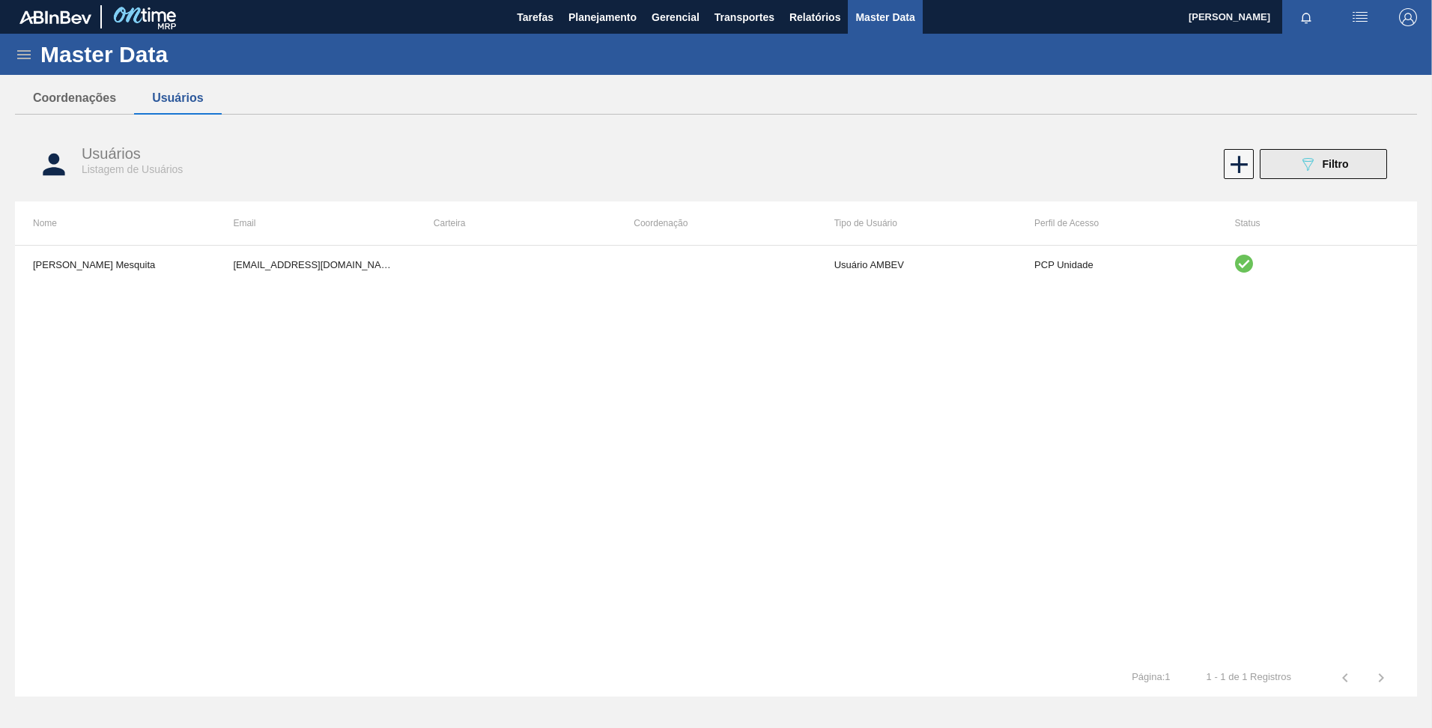
click at [1319, 165] on div "089F7B8B-B2A5-4AFE-B5C0-19BA573D28AC Filtro" at bounding box center [1323, 164] width 50 height 18
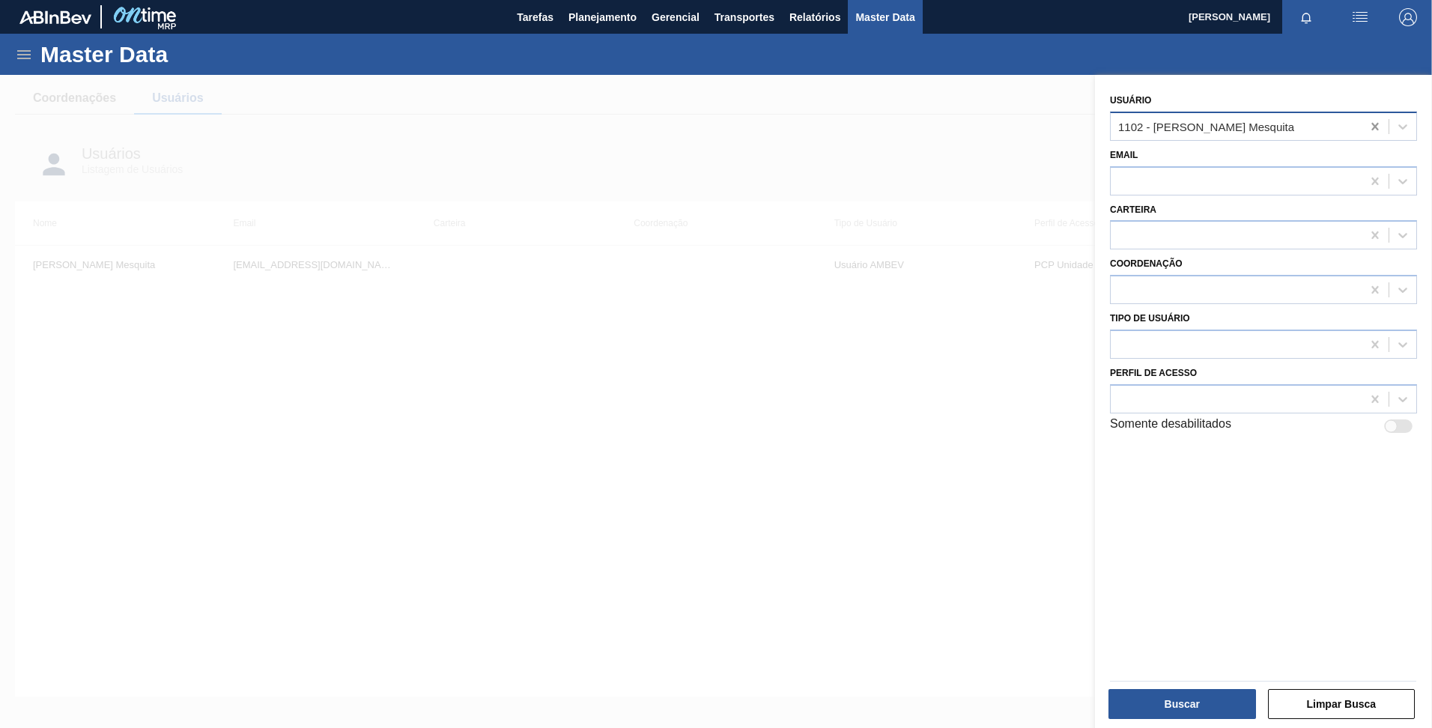
click at [1370, 126] on icon at bounding box center [1374, 126] width 15 height 15
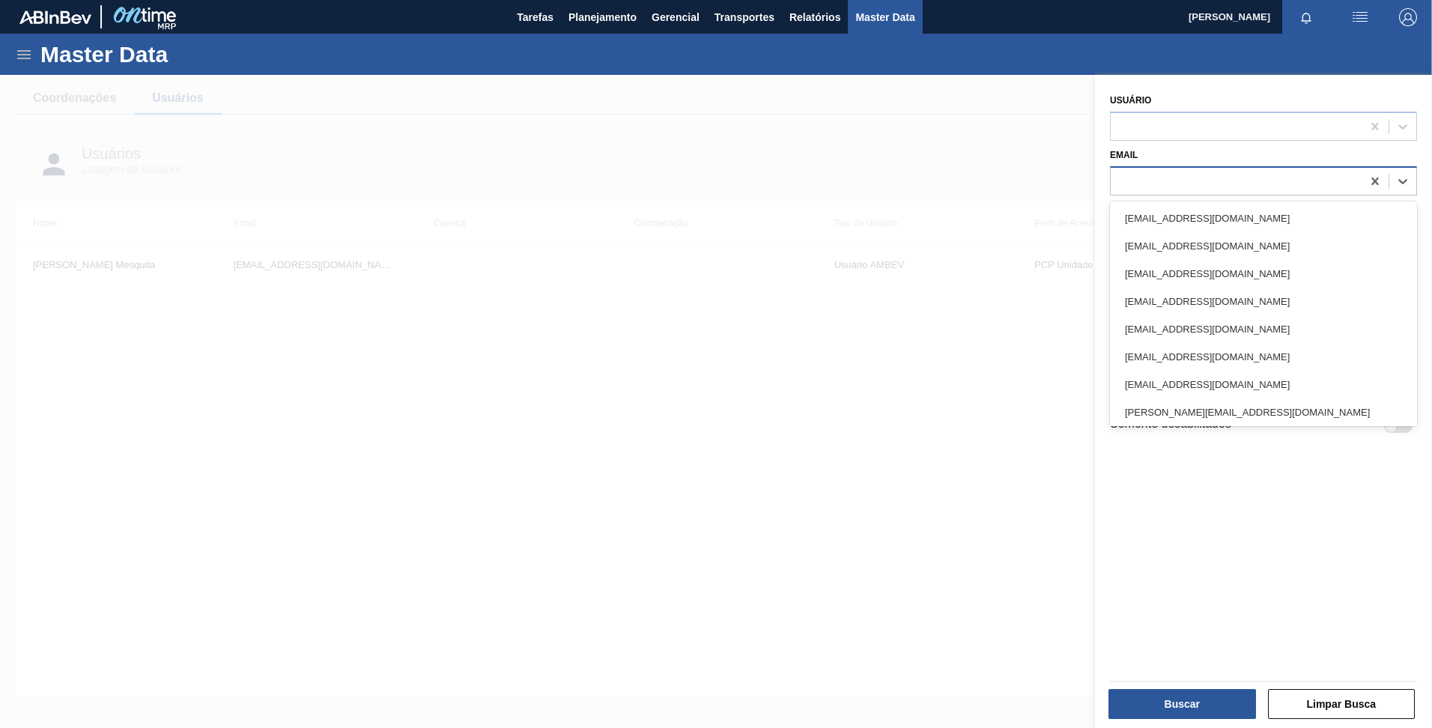
click at [1337, 177] on div at bounding box center [1235, 181] width 251 height 22
paste input "[EMAIL_ADDRESS][DOMAIN_NAME]"
type input "[EMAIL_ADDRESS][DOMAIN_NAME]"
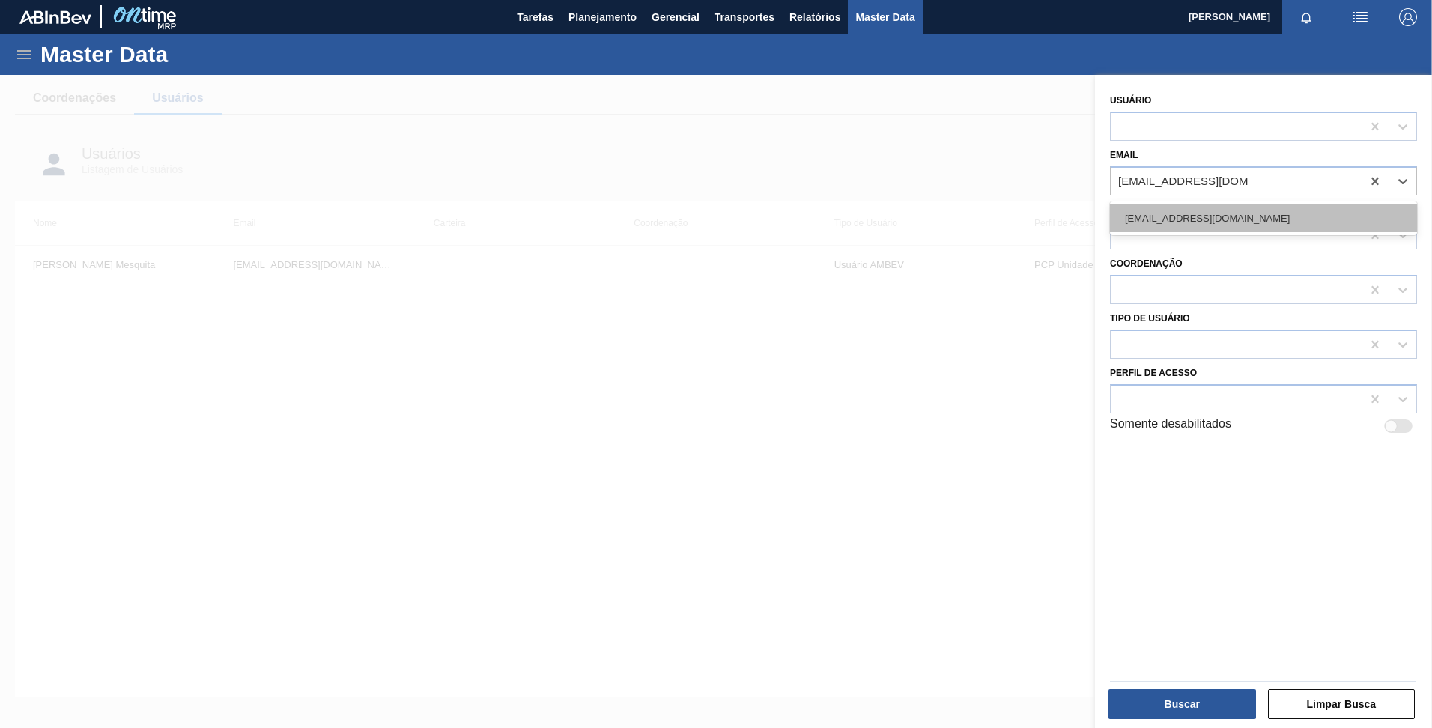
click at [1223, 224] on div "[EMAIL_ADDRESS][DOMAIN_NAME]" at bounding box center [1263, 218] width 307 height 28
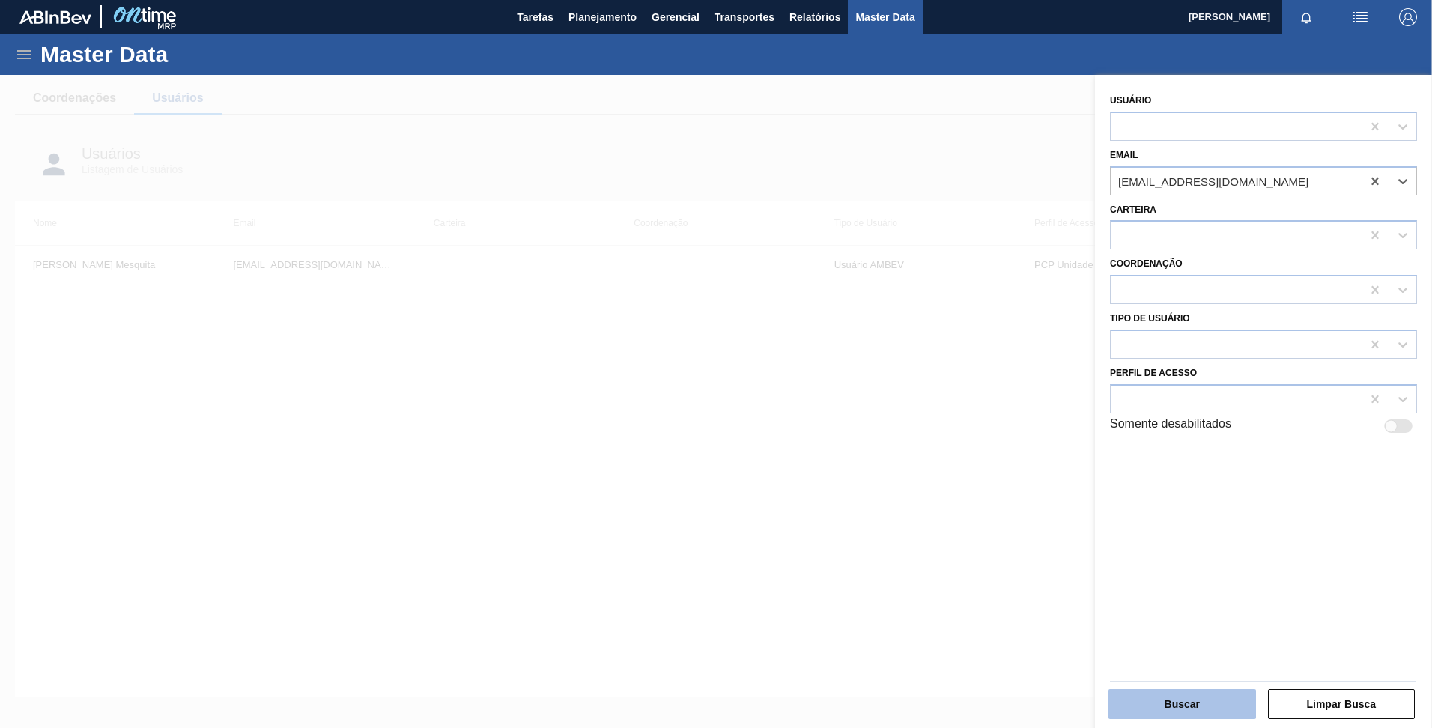
click at [1185, 696] on button "Buscar" at bounding box center [1182, 704] width 148 height 30
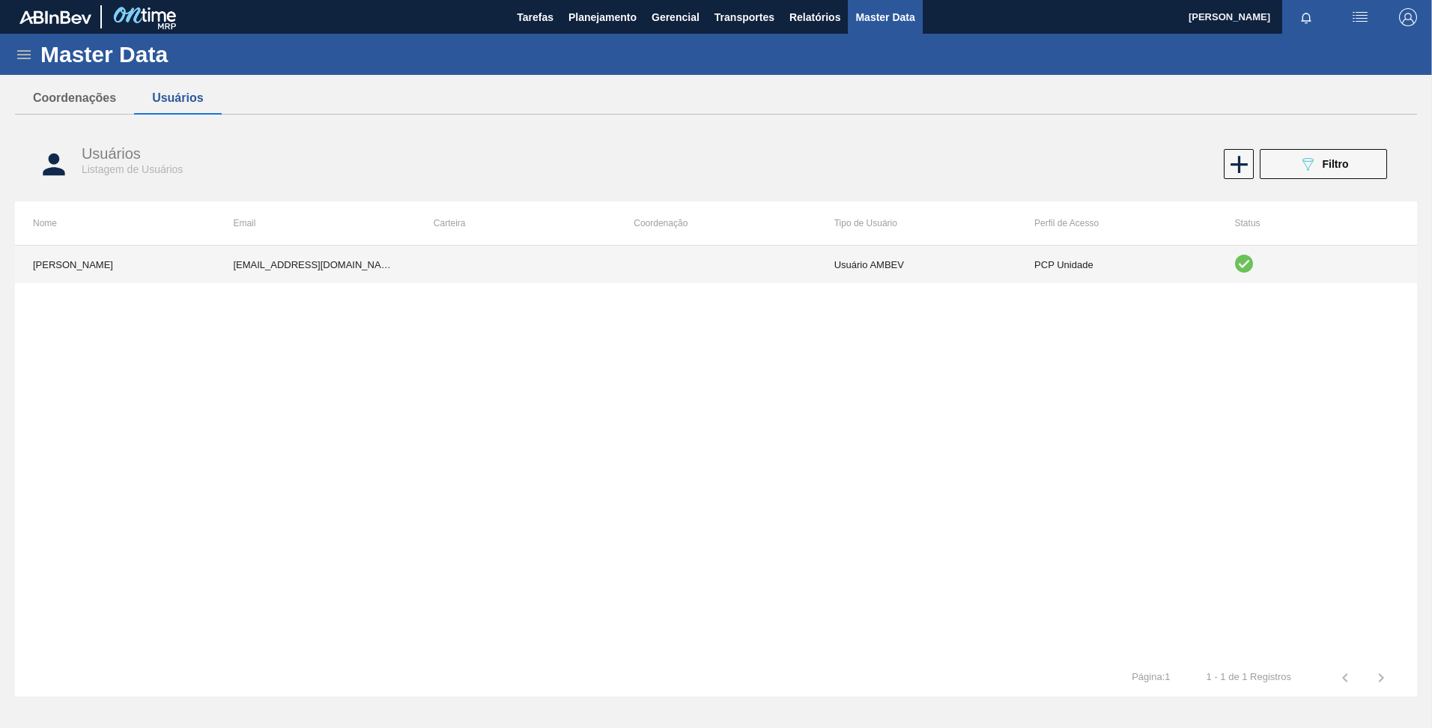
click at [571, 266] on td at bounding box center [516, 264] width 200 height 37
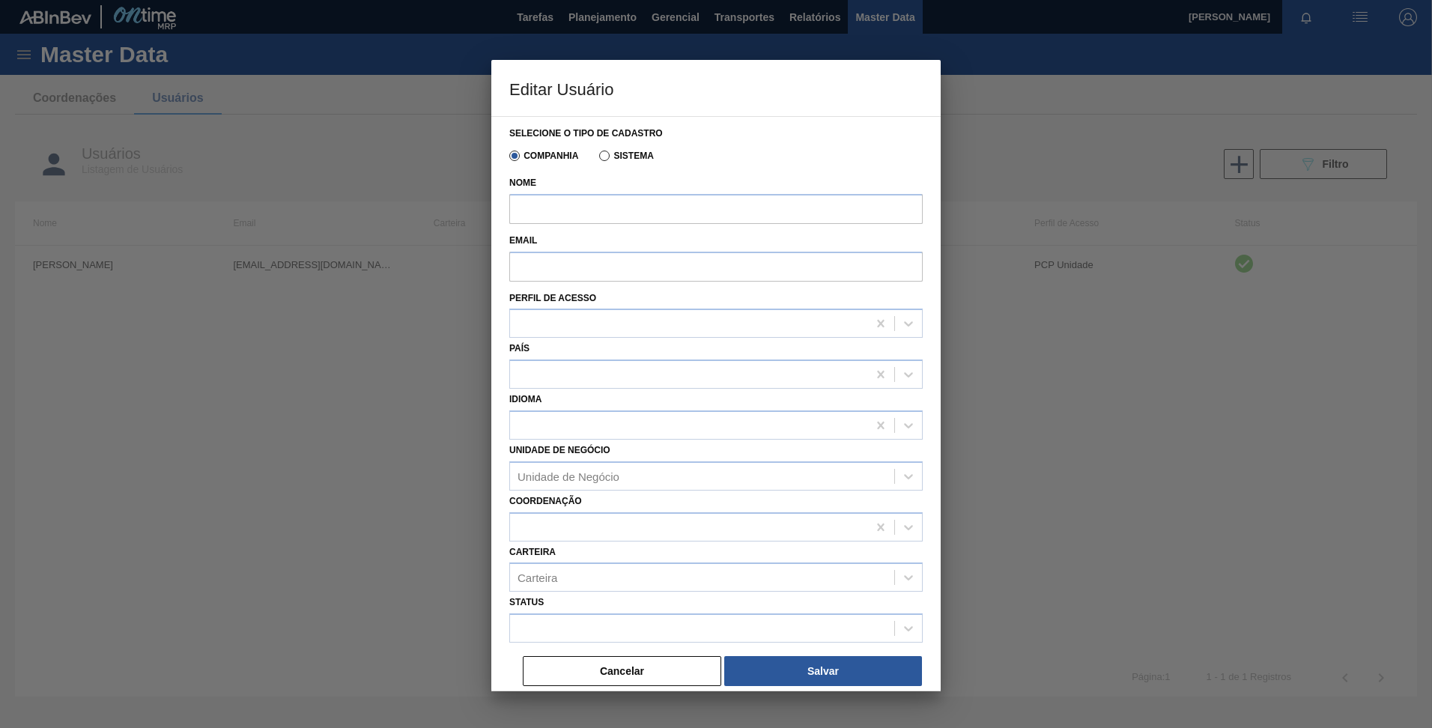
type input "[PERSON_NAME]"
type input "[EMAIL_ADDRESS][DOMAIN_NAME]"
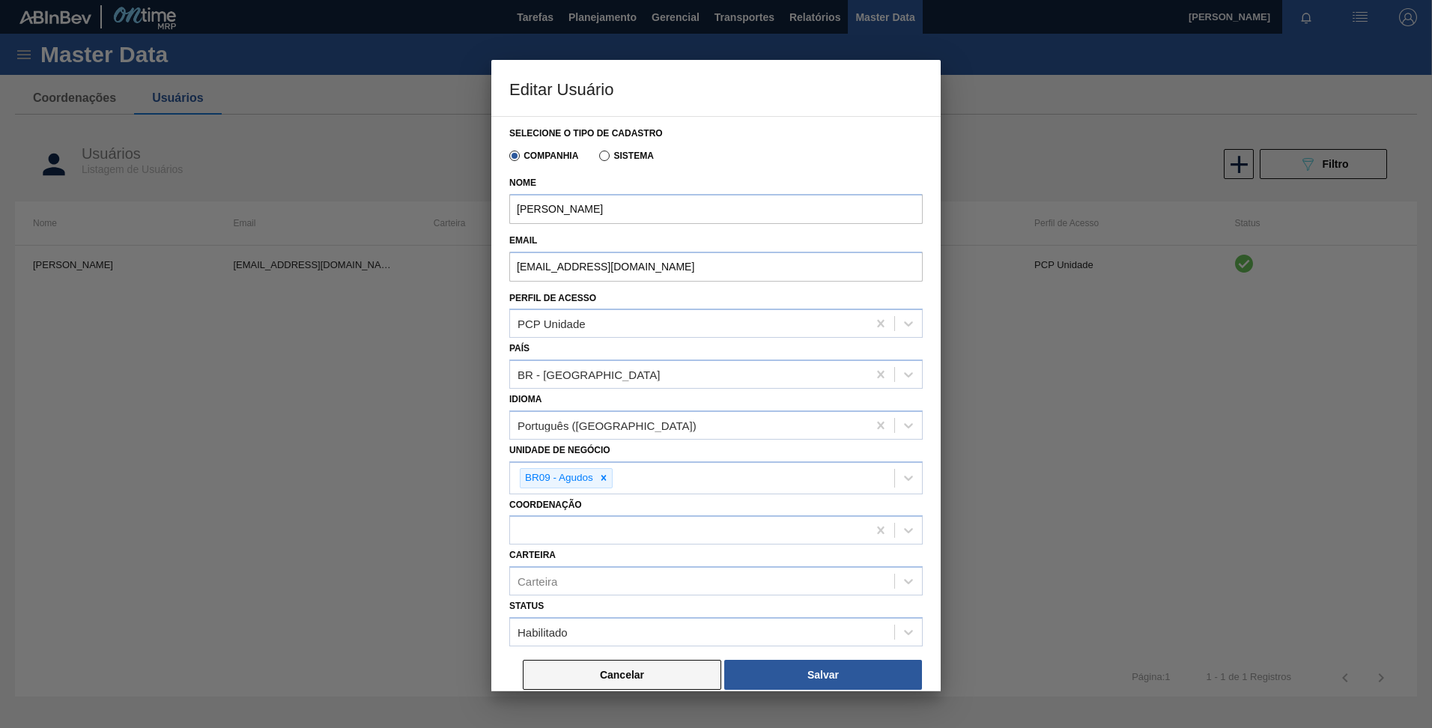
click at [607, 677] on button "Cancelar" at bounding box center [622, 675] width 198 height 30
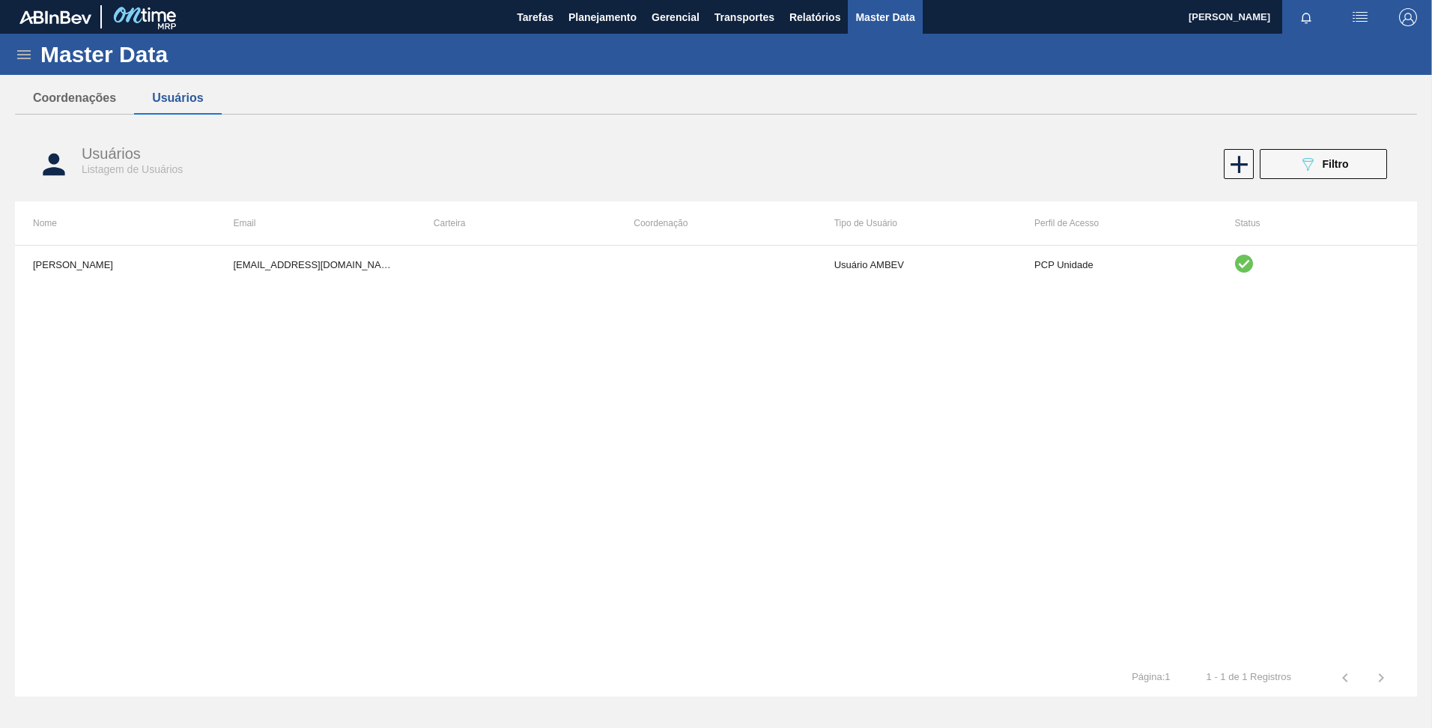
click at [607, 574] on div "[PERSON_NAME] [EMAIL_ADDRESS][DOMAIN_NAME] Usuário AMBEV PCP Unidade" at bounding box center [716, 452] width 1402 height 414
